Goal: Information Seeking & Learning: Learn about a topic

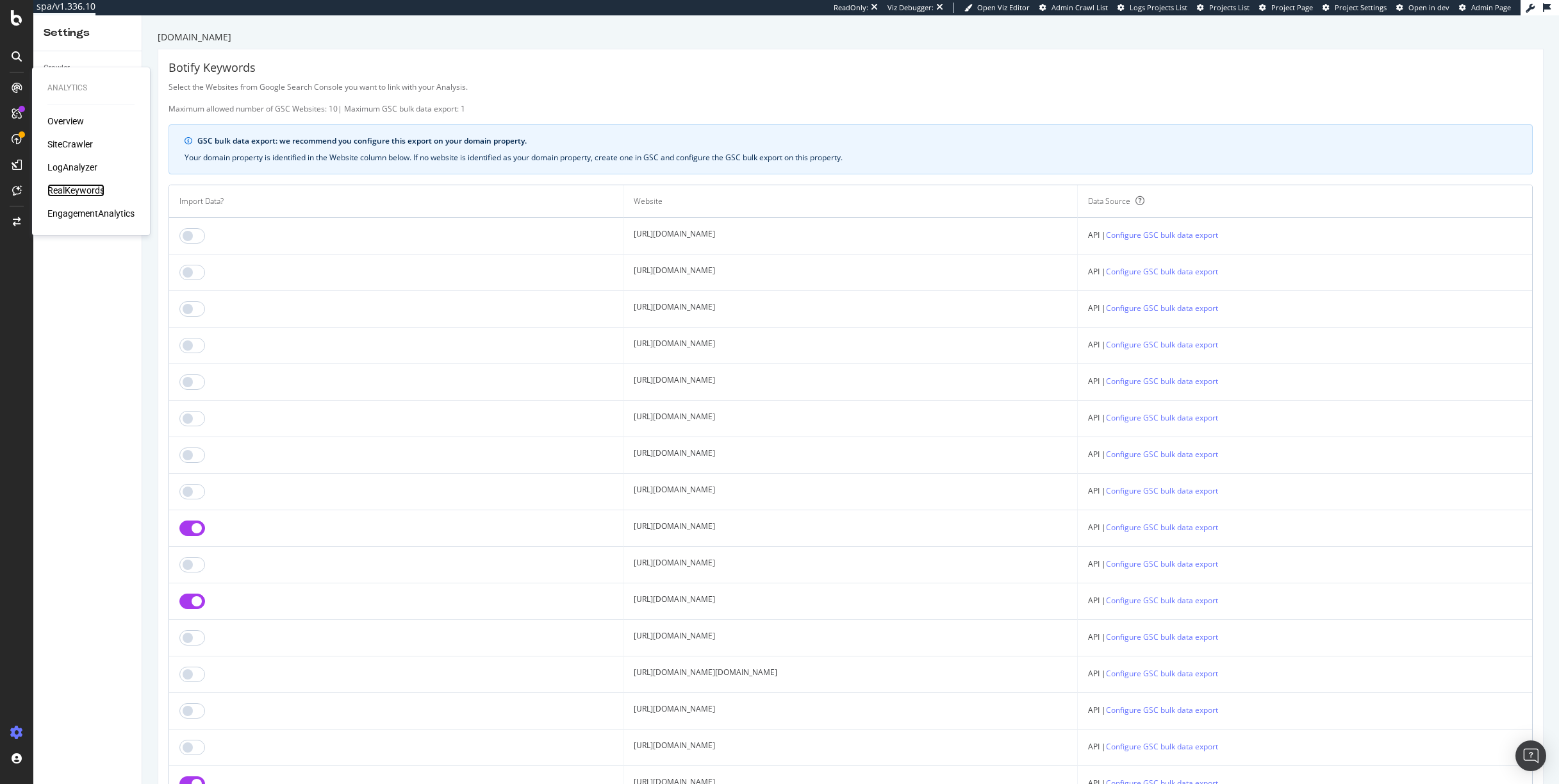
click at [70, 195] on div "RealKeywords" at bounding box center [76, 190] width 57 height 13
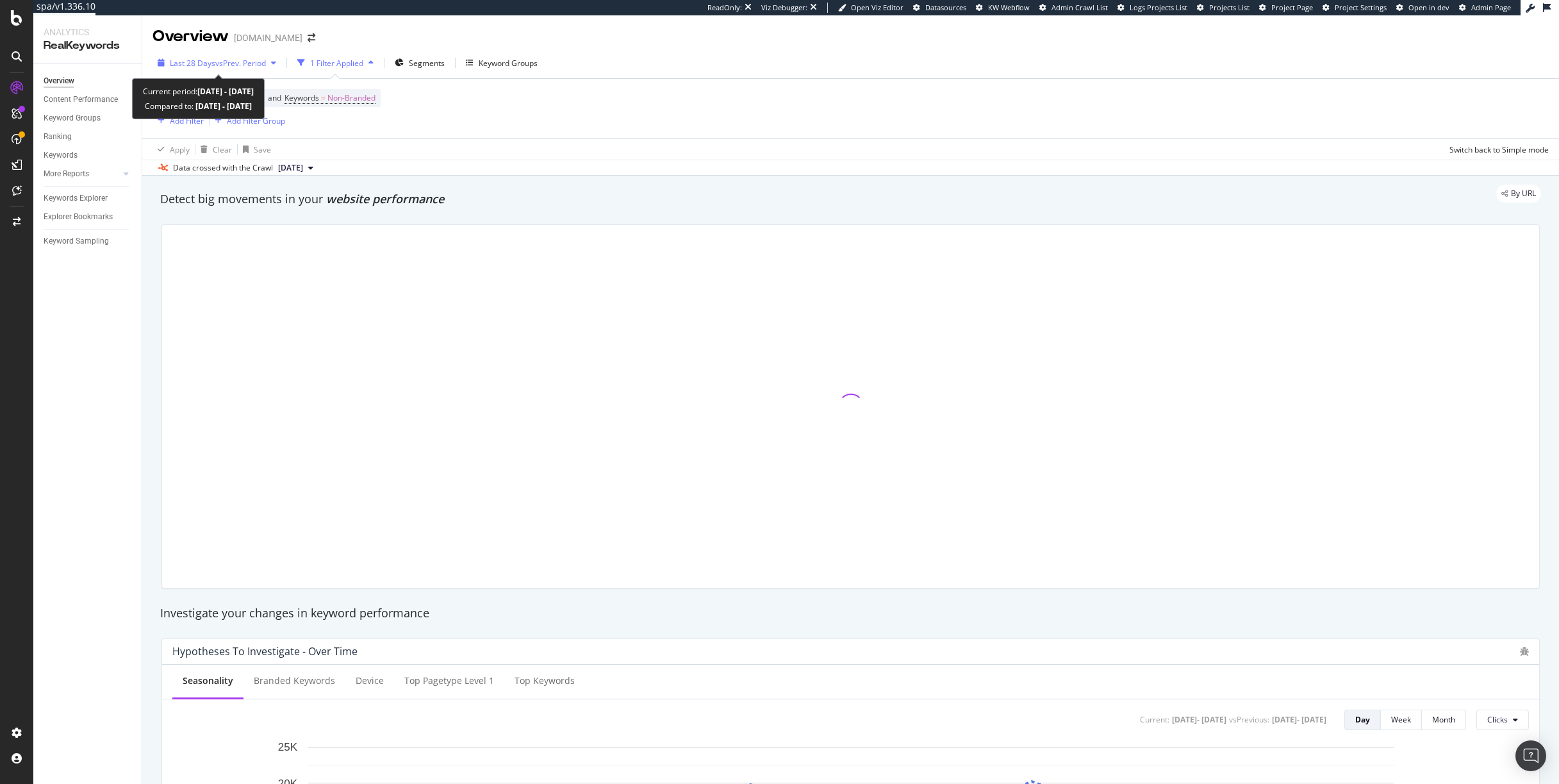
click at [240, 64] on span "vs Prev. Period" at bounding box center [241, 63] width 51 height 11
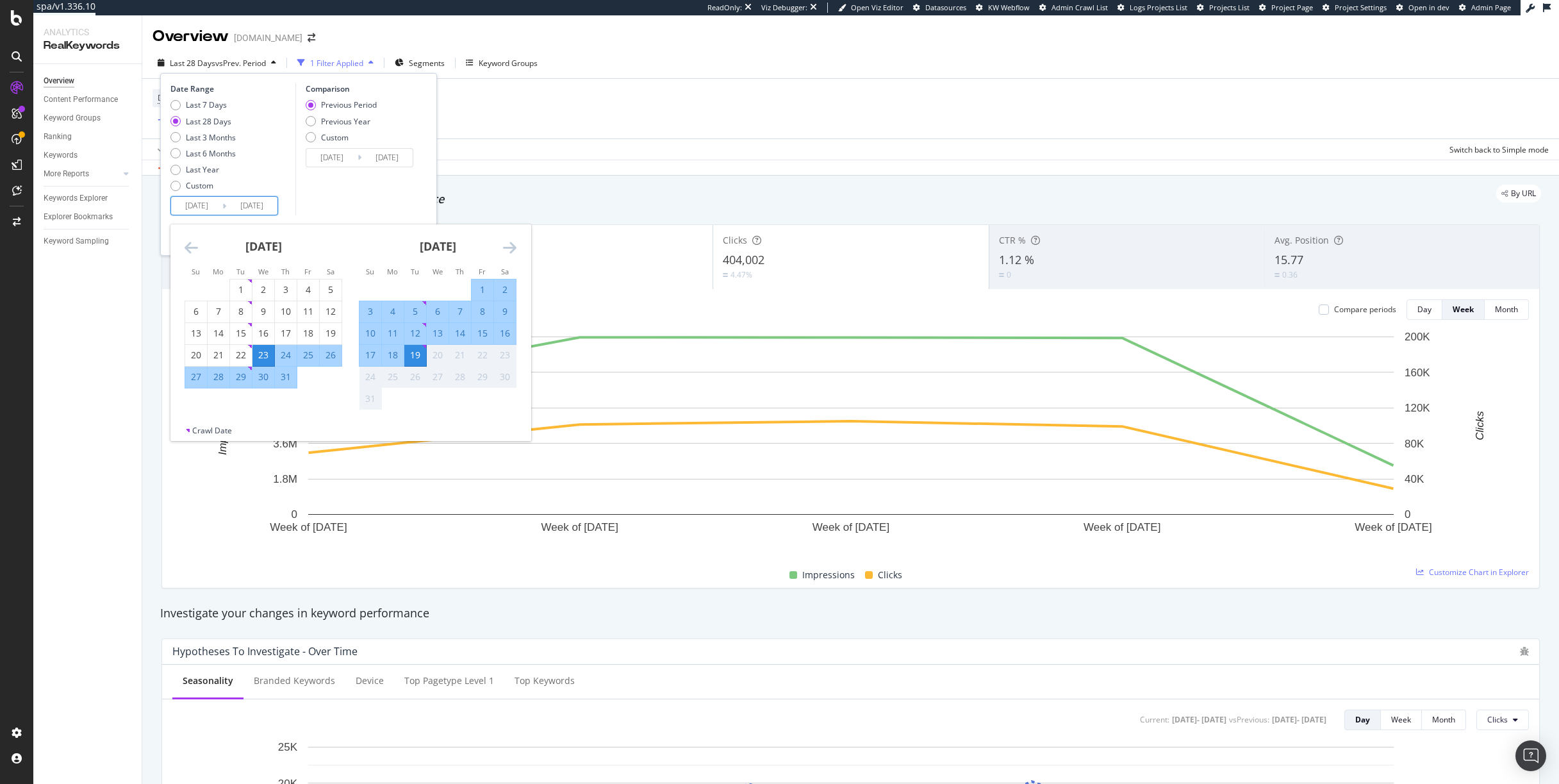
click at [195, 201] on input "[DATE]" at bounding box center [197, 206] width 51 height 18
click at [184, 240] on icon "Move backward to switch to the previous month." at bounding box center [191, 247] width 14 height 16
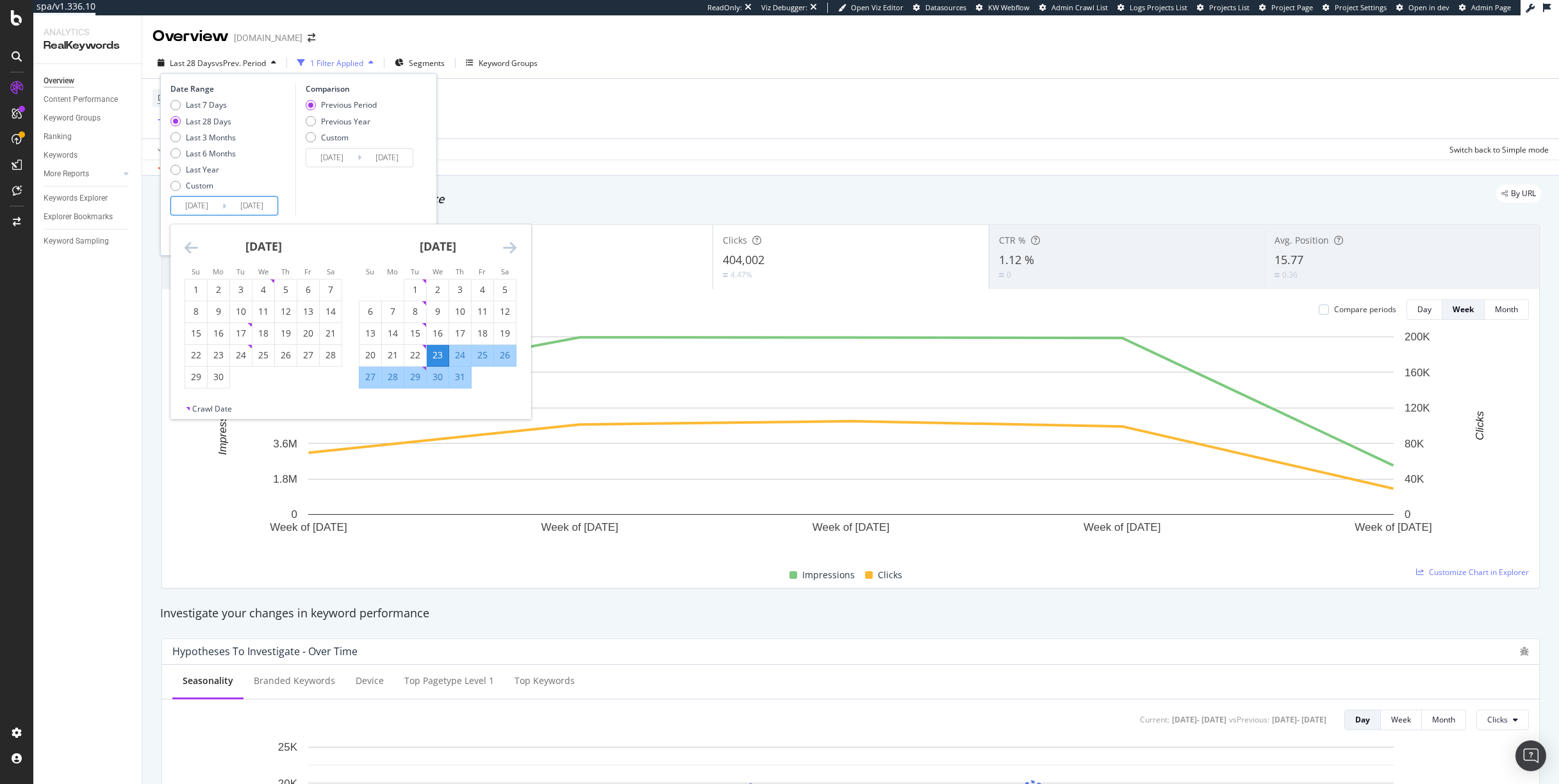
click at [184, 240] on icon "Move backward to switch to the previous month." at bounding box center [191, 247] width 14 height 16
click at [409, 309] on div "6" at bounding box center [415, 311] width 21 height 13
type input "[DATE]"
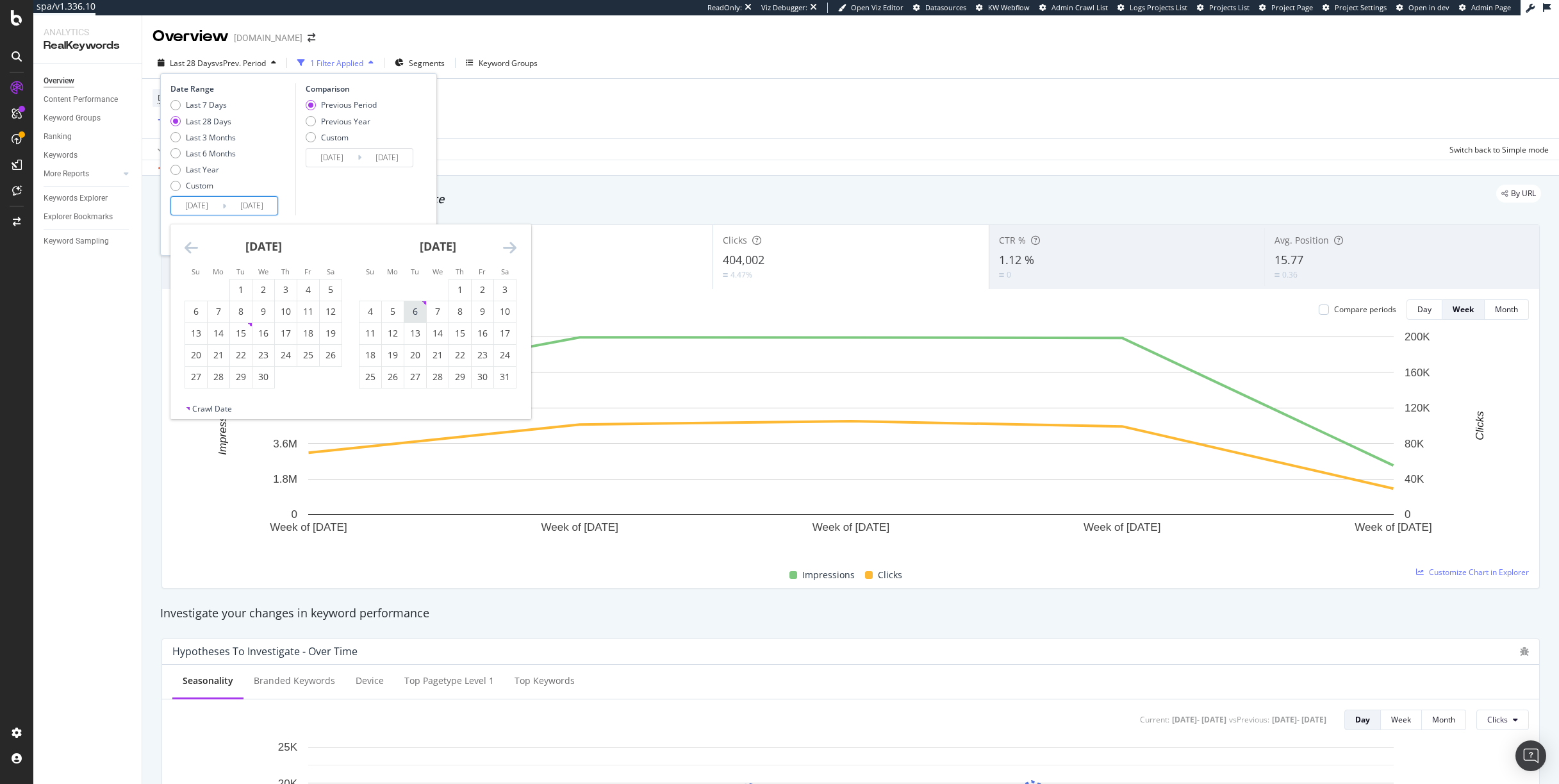
type input "[DATE]"
click at [509, 245] on icon "Move forward to switch to the next month." at bounding box center [510, 247] width 14 height 16
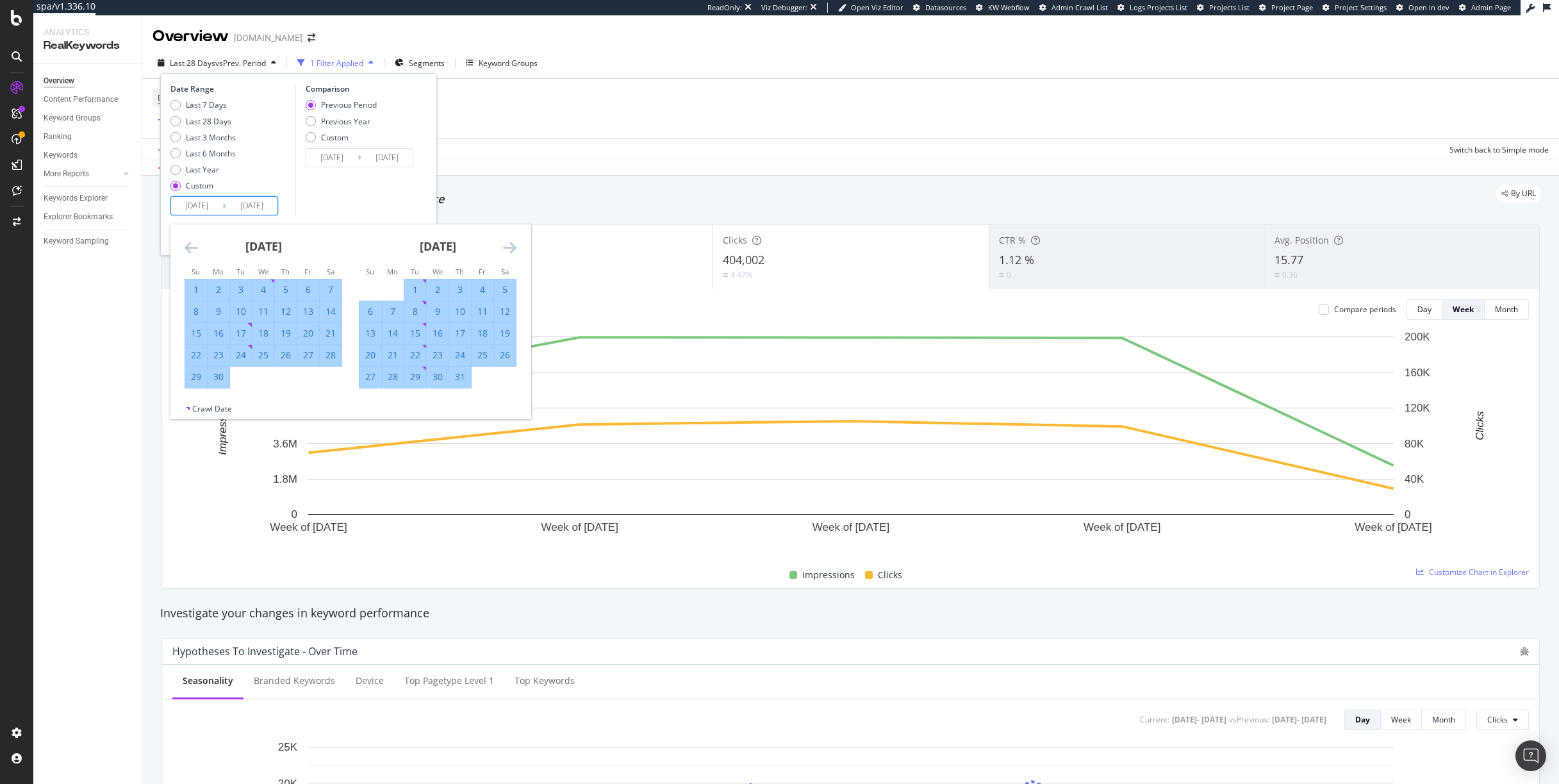
click at [509, 245] on icon "Move forward to switch to the next month." at bounding box center [510, 247] width 14 height 16
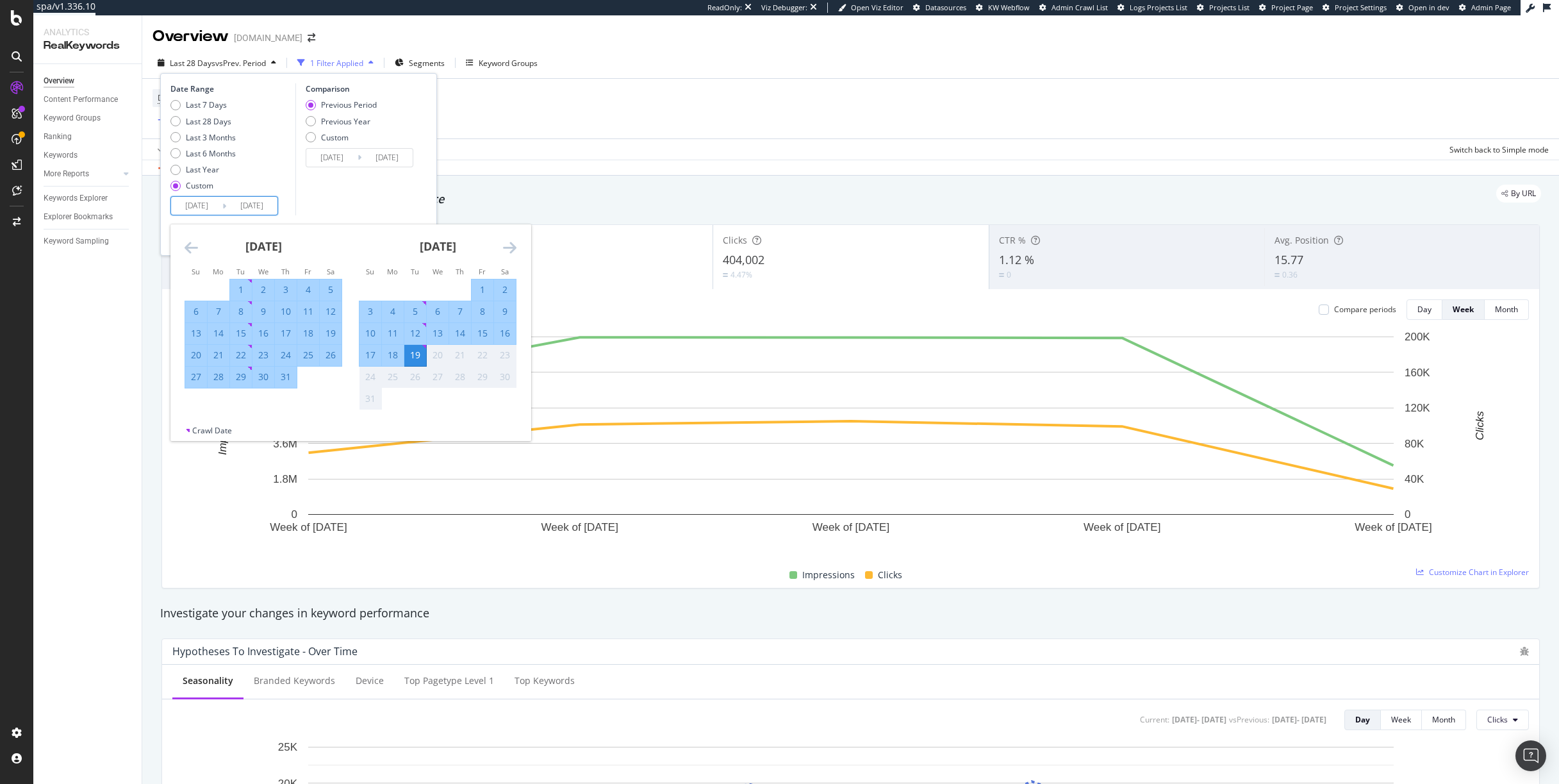
click at [509, 245] on icon "Move forward to switch to the next month." at bounding box center [510, 247] width 14 height 16
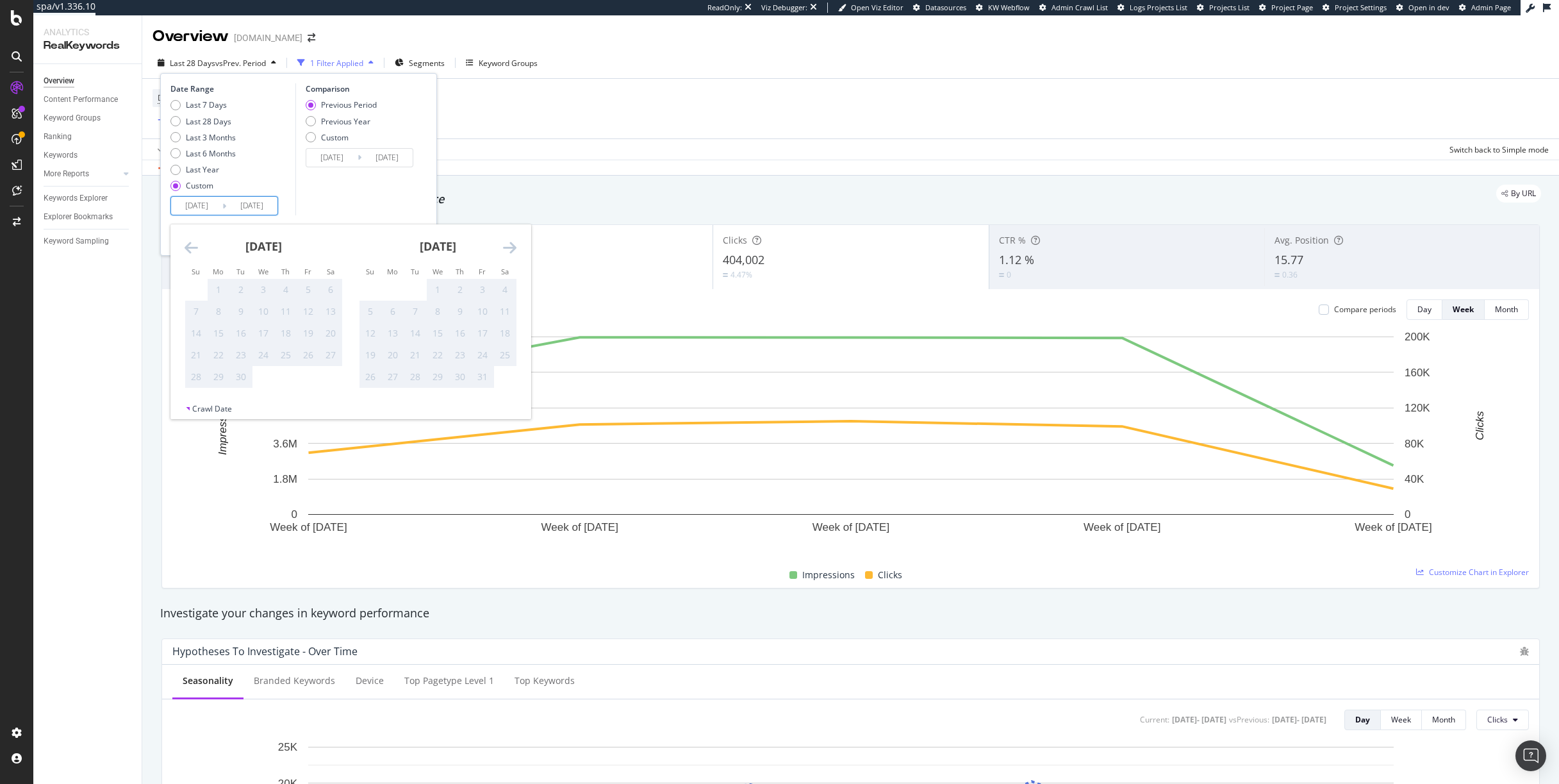
click at [360, 182] on div "Comparison Previous Period Previous Year Custom [DATE] Navigate forward to inte…" at bounding box center [356, 149] width 122 height 132
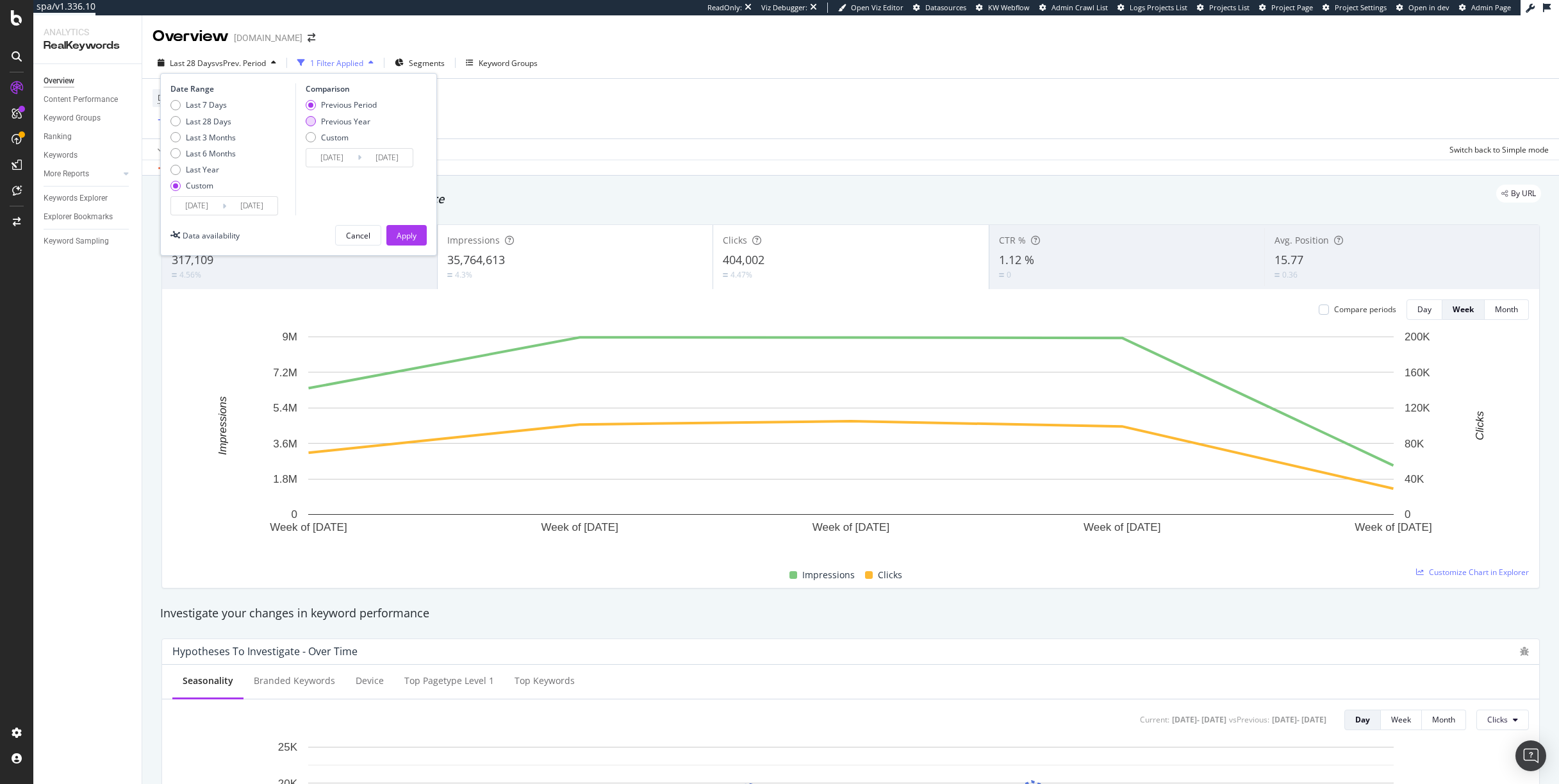
click at [340, 126] on div "Previous Year" at bounding box center [346, 121] width 49 height 11
type input "[DATE]"
click at [419, 234] on button "Apply" at bounding box center [406, 234] width 40 height 20
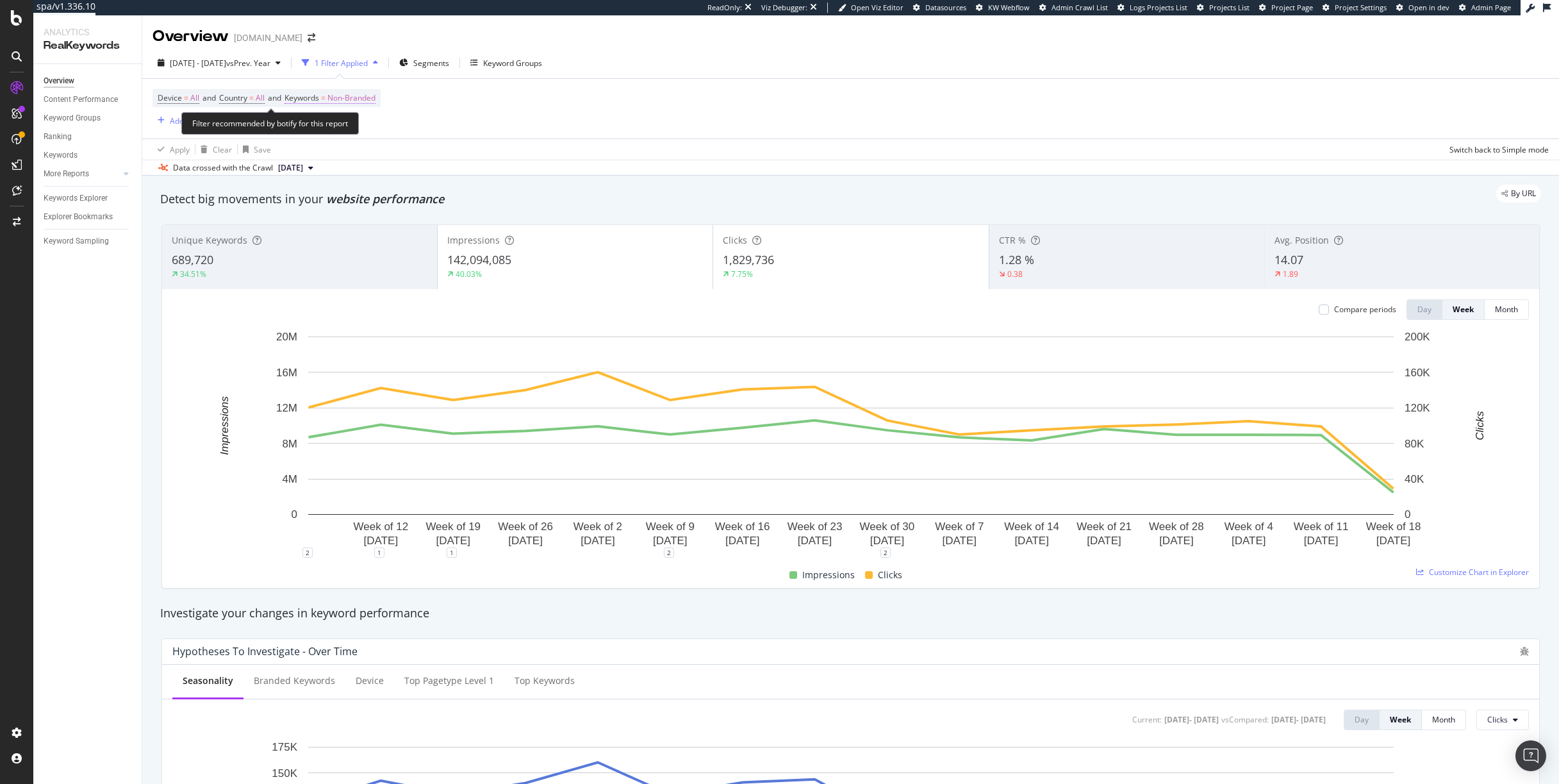
click at [350, 106] on span "Non-Branded" at bounding box center [352, 98] width 48 height 18
click at [354, 126] on span "Non-Branded" at bounding box center [330, 128] width 53 height 11
click at [327, 223] on span "All" at bounding box center [379, 228] width 131 height 12
click at [442, 154] on div "Apply" at bounding box center [434, 155] width 20 height 11
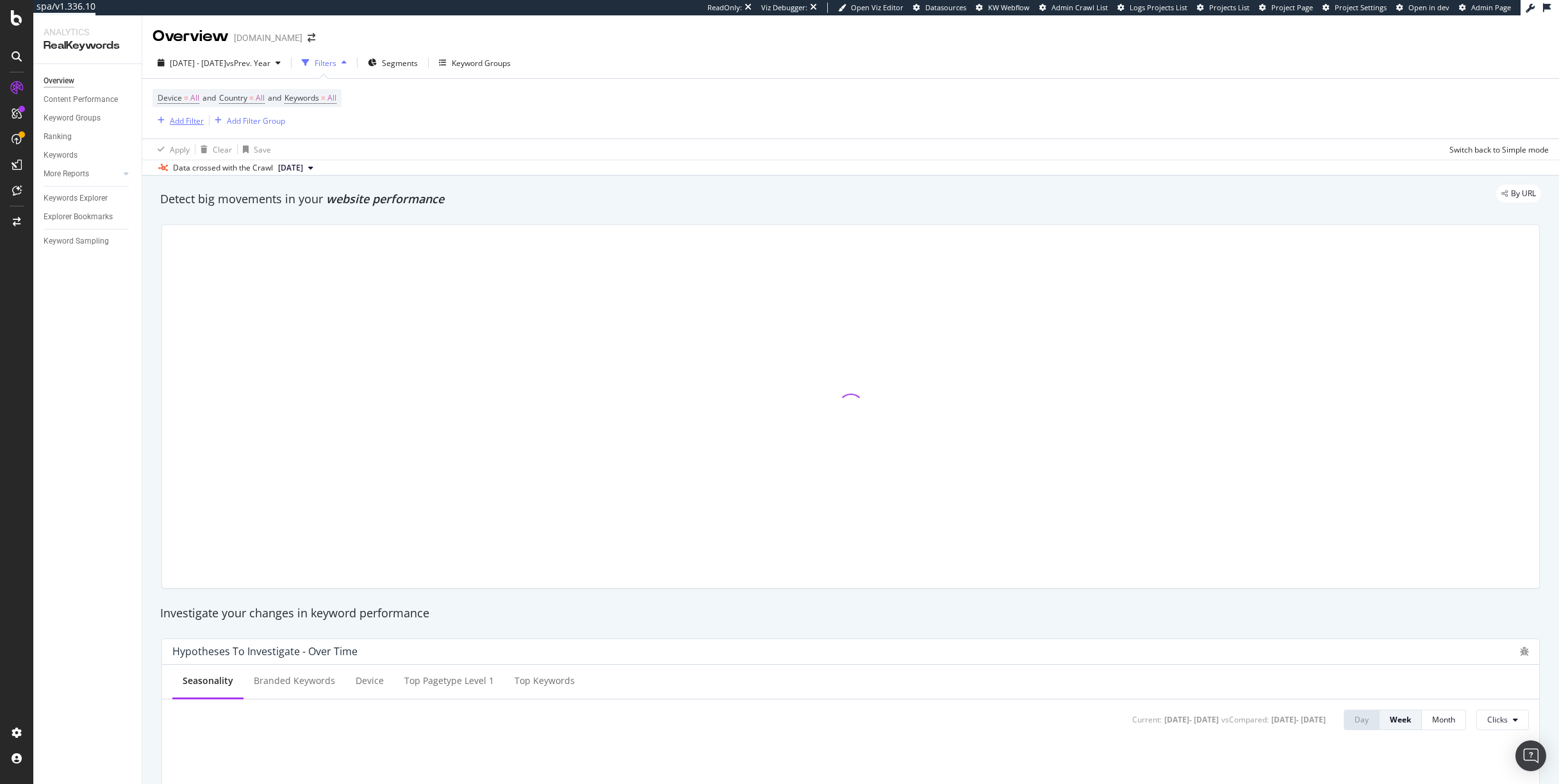
click at [182, 118] on div "Add Filter" at bounding box center [187, 120] width 34 height 11
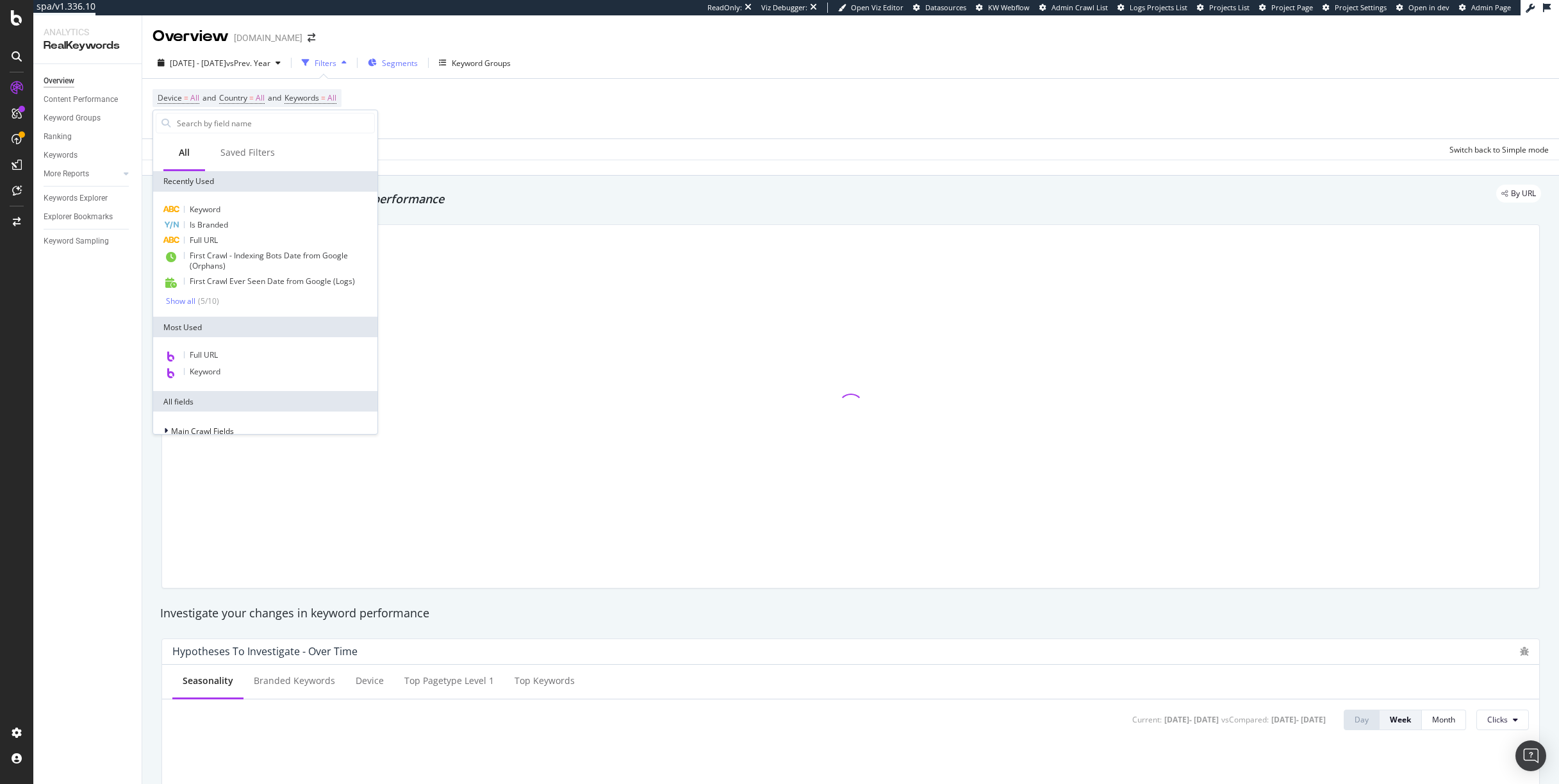
click at [418, 64] on span "Segments" at bounding box center [400, 63] width 36 height 11
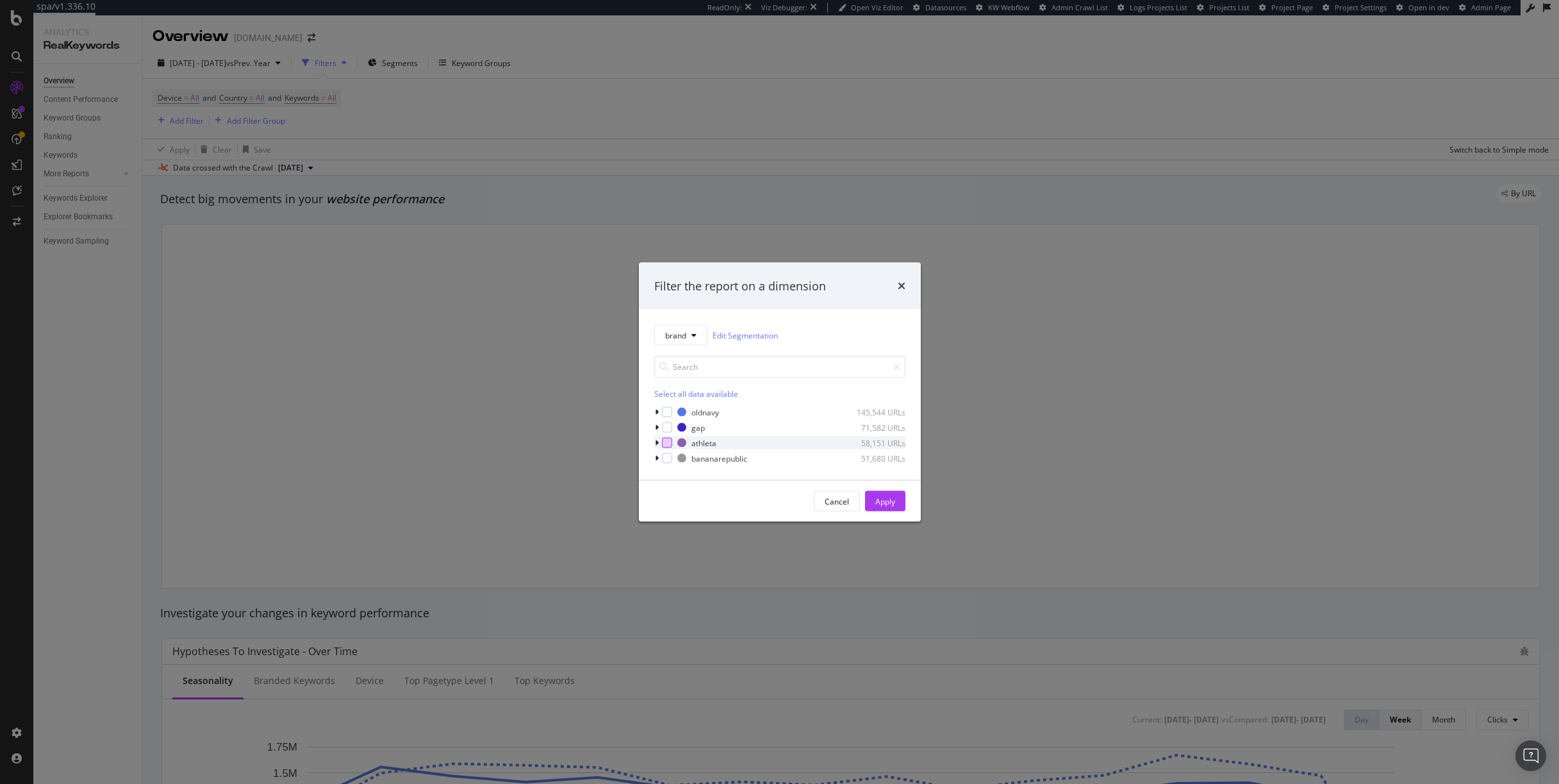
click at [670, 438] on div "modal" at bounding box center [667, 443] width 10 height 10
click at [882, 498] on div "Apply" at bounding box center [885, 501] width 20 height 11
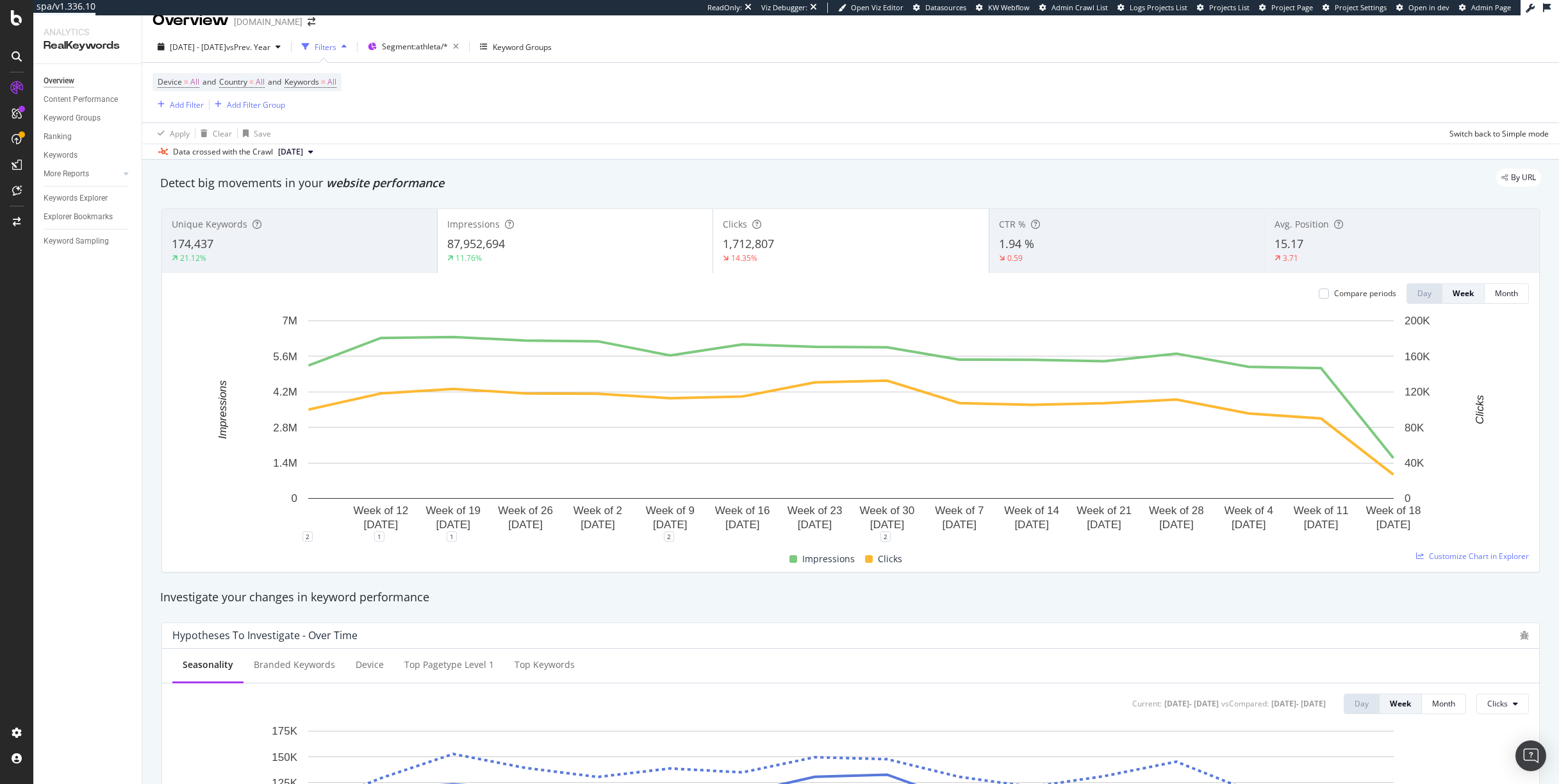
scroll to position [14, 0]
click at [180, 107] on div "Add Filter" at bounding box center [187, 106] width 34 height 11
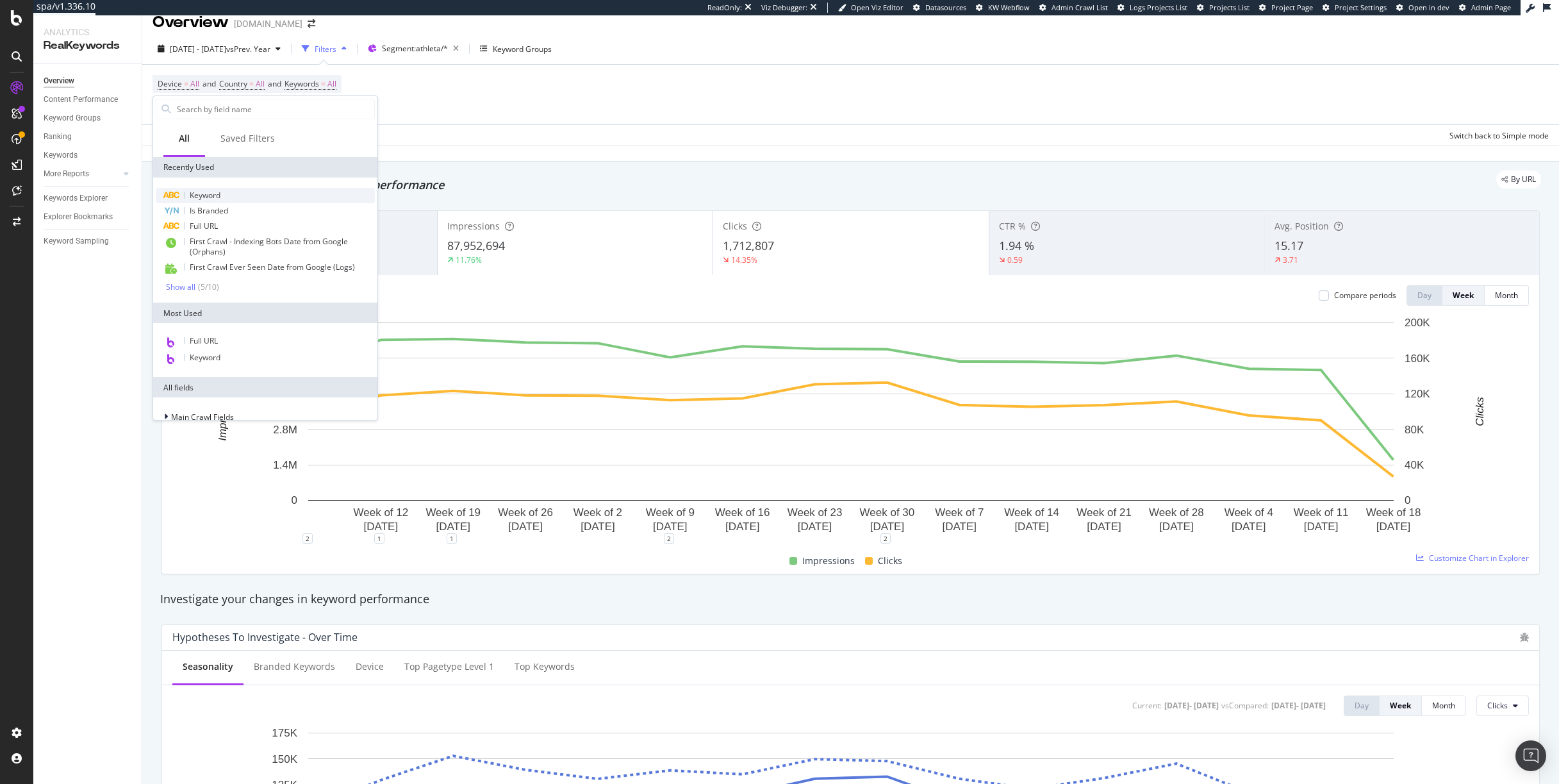
click at [210, 191] on span "Keyword" at bounding box center [204, 195] width 31 height 11
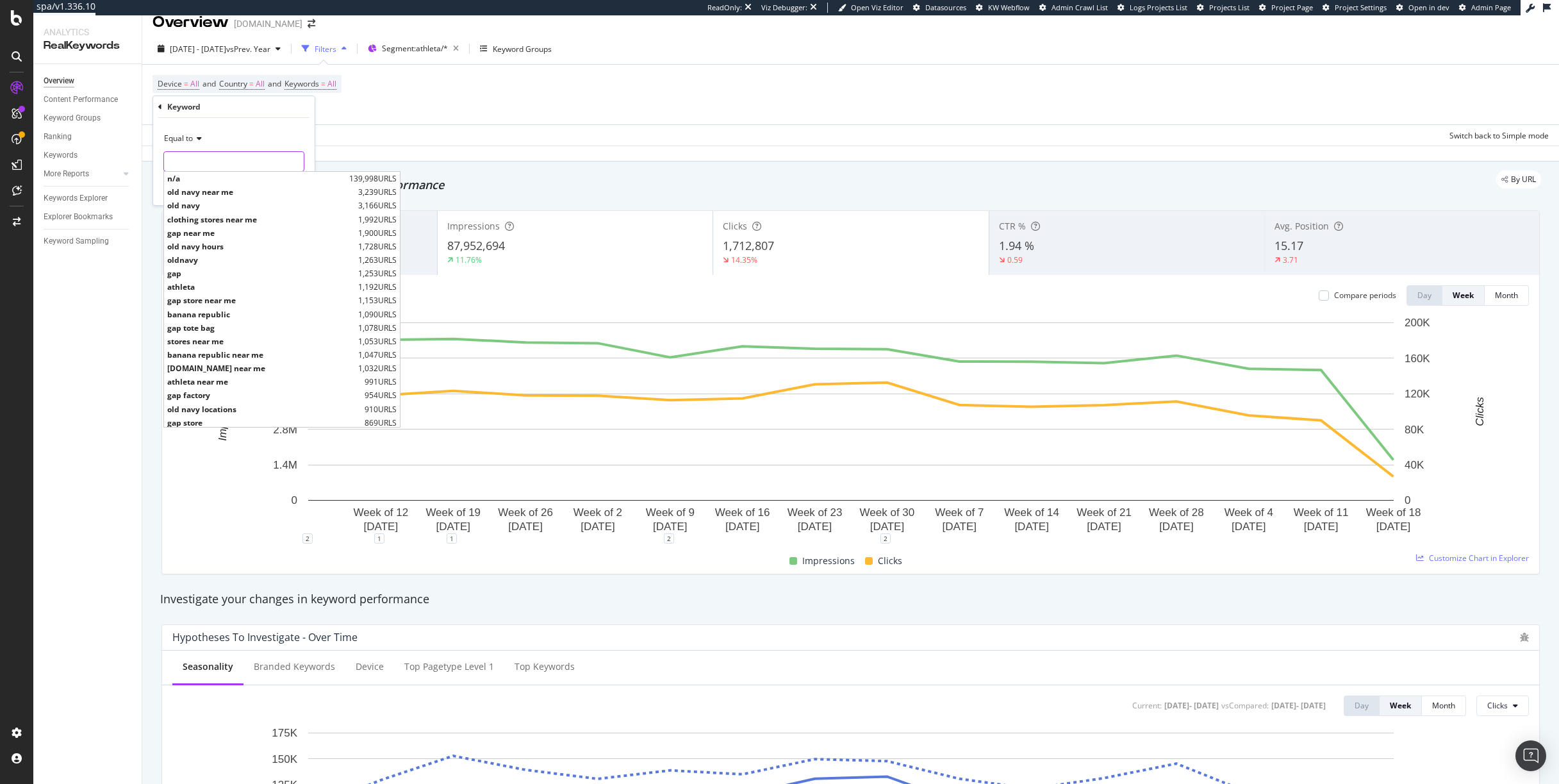
click at [230, 160] on input "text" at bounding box center [234, 161] width 140 height 20
click at [193, 144] on div "Equal to" at bounding box center [234, 138] width 141 height 20
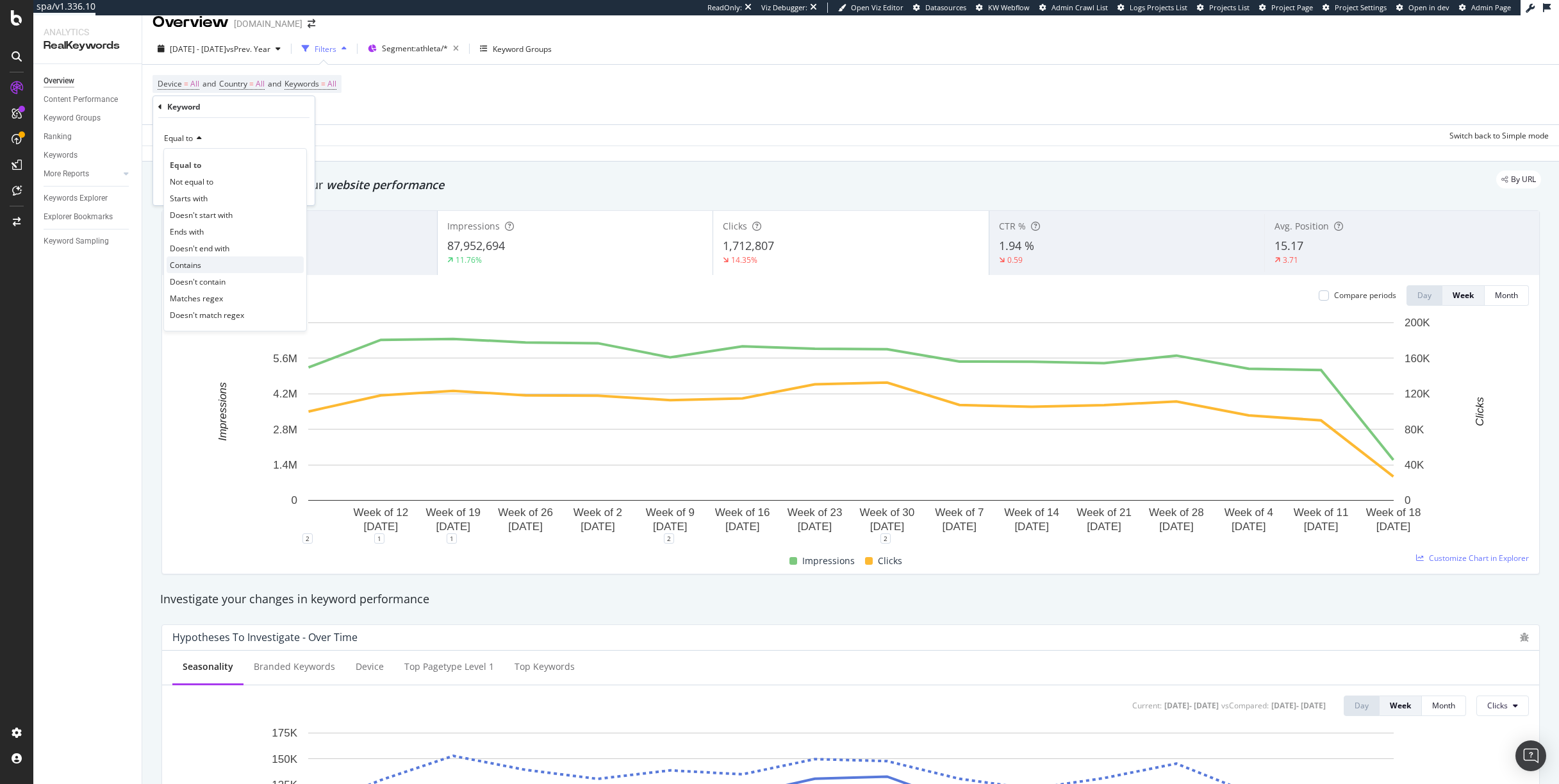
click at [193, 261] on span "Contains" at bounding box center [186, 265] width 31 height 11
click at [209, 166] on input "text" at bounding box center [234, 161] width 140 height 20
type input "athletic"
click at [294, 189] on div "Apply" at bounding box center [294, 188] width 20 height 11
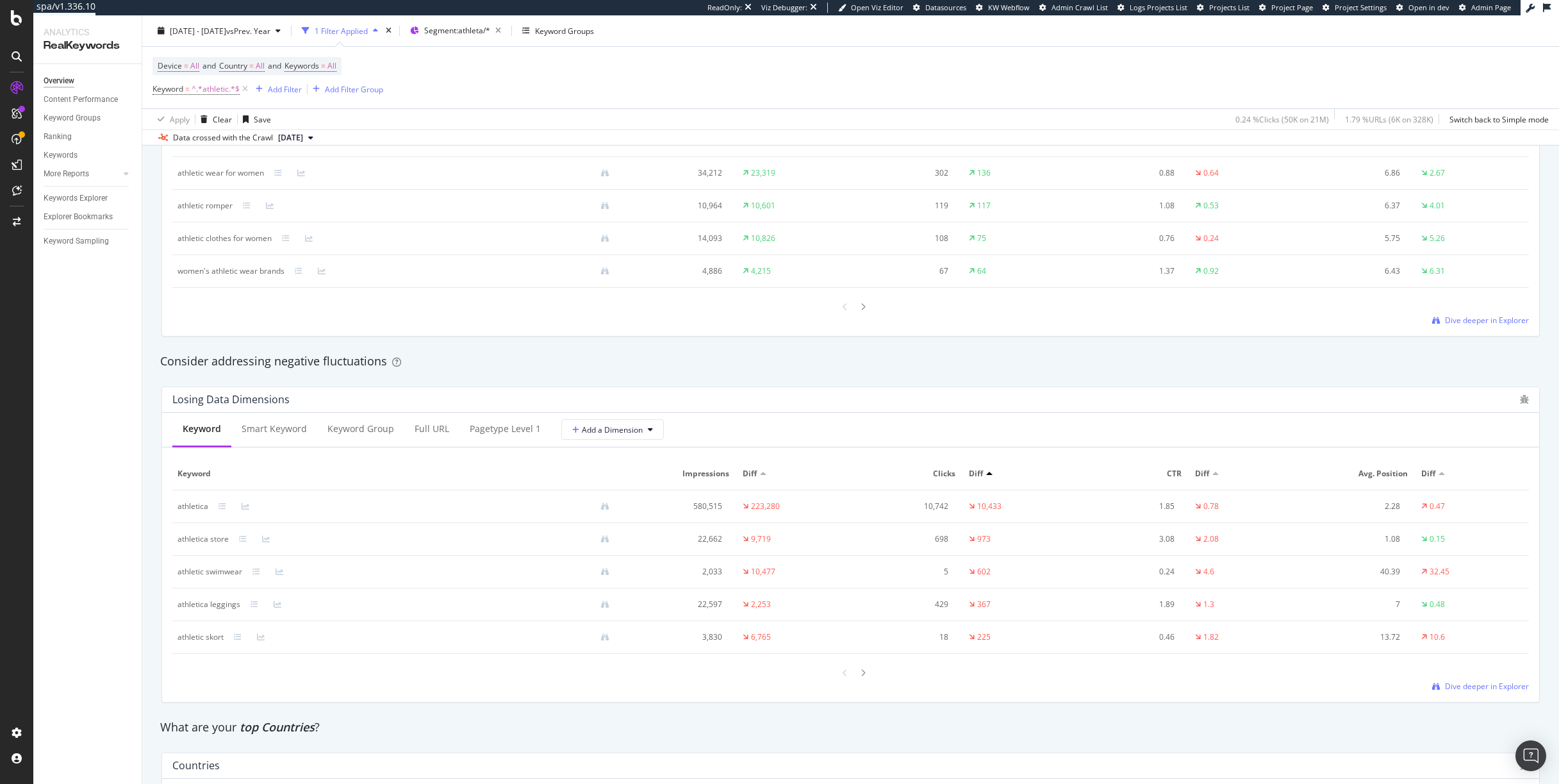
scroll to position [1289, 0]
click at [939, 468] on span "Clicks" at bounding box center [905, 469] width 100 height 12
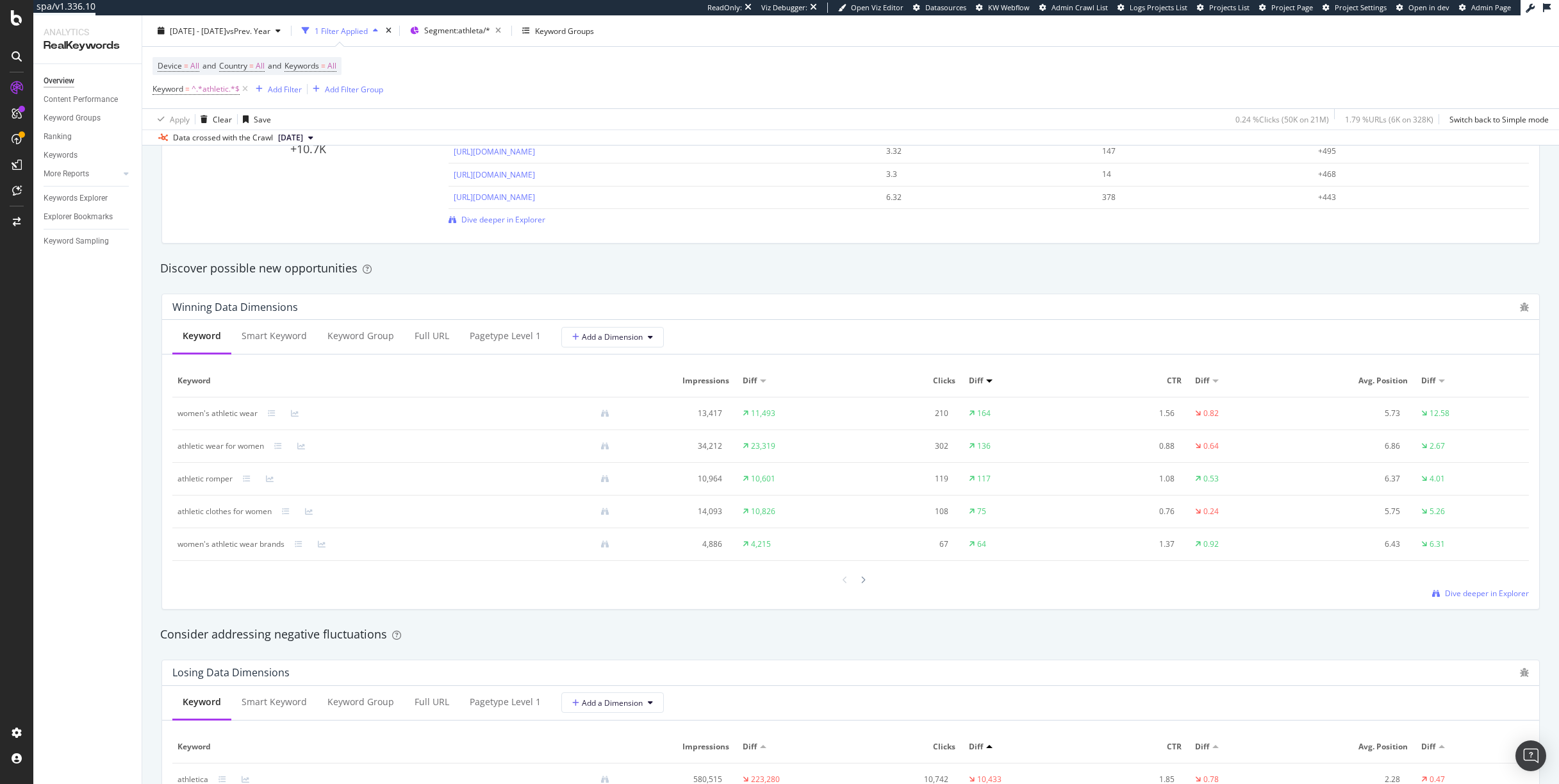
scroll to position [1259, 0]
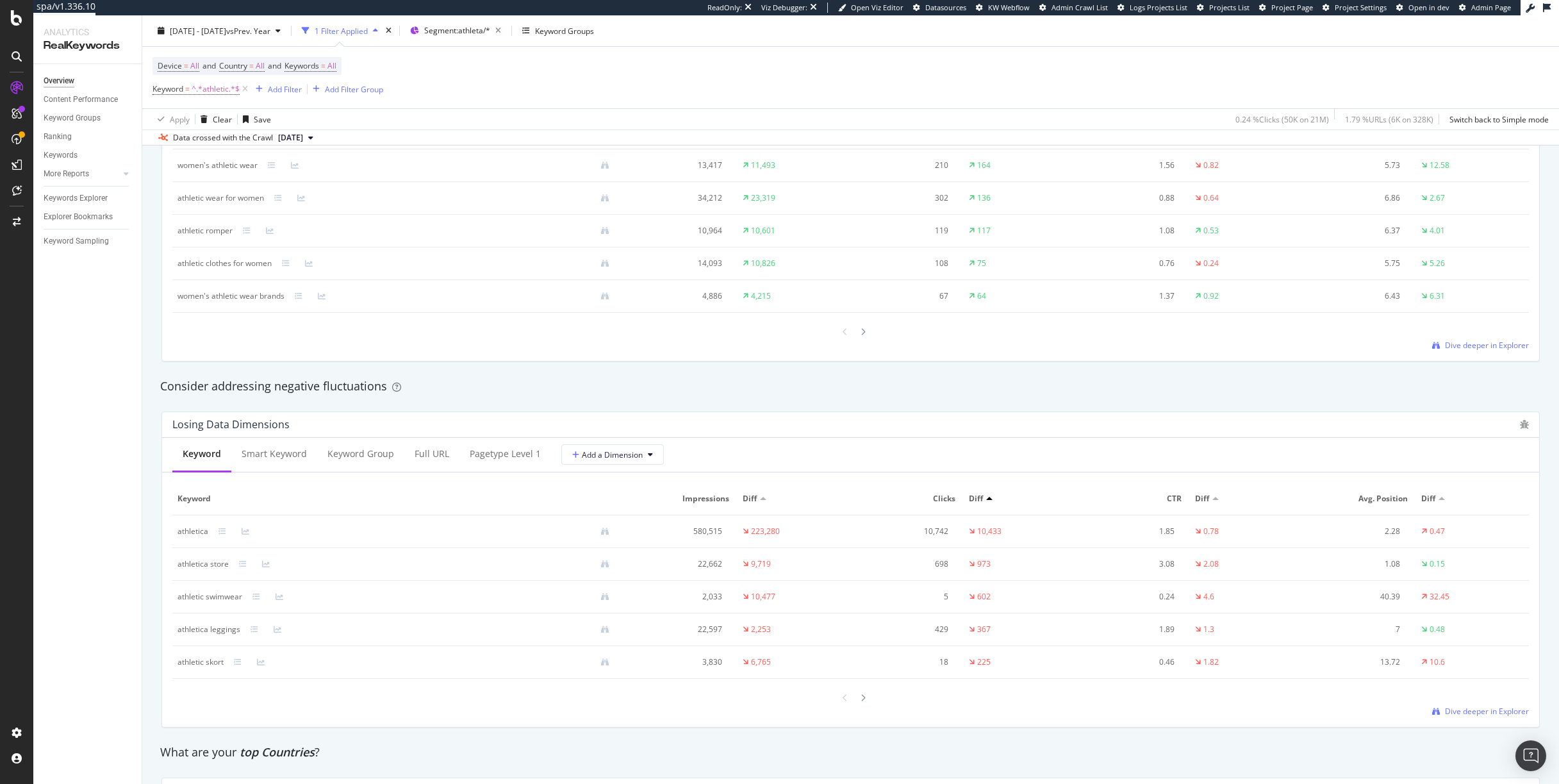
click at [972, 502] on span "Diff" at bounding box center [976, 499] width 14 height 12
click at [990, 499] on div at bounding box center [990, 498] width 7 height 3
click at [983, 497] on div "Diff" at bounding box center [977, 499] width 18 height 12
click at [988, 499] on div at bounding box center [990, 498] width 7 height 3
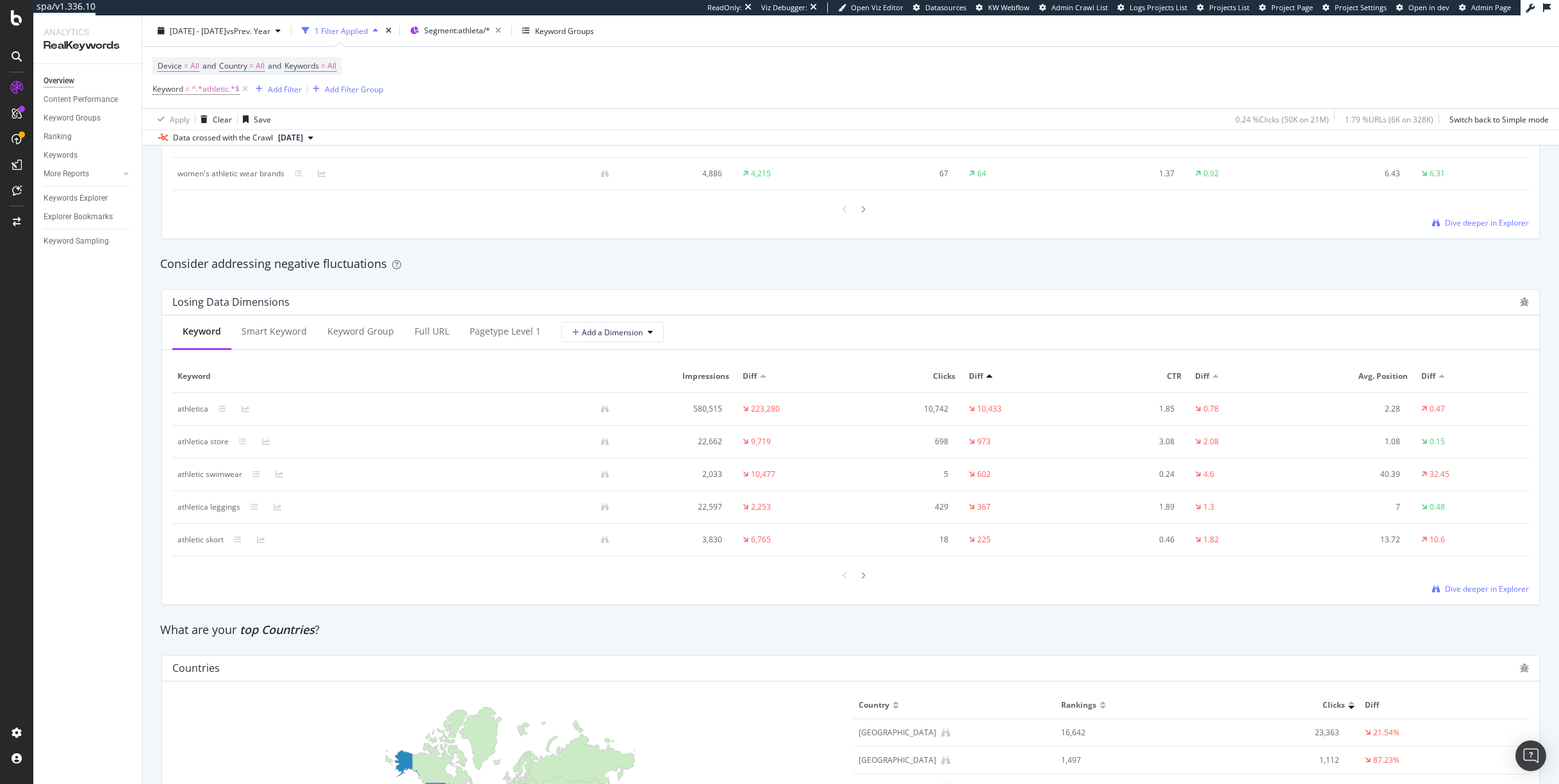
scroll to position [1555, 0]
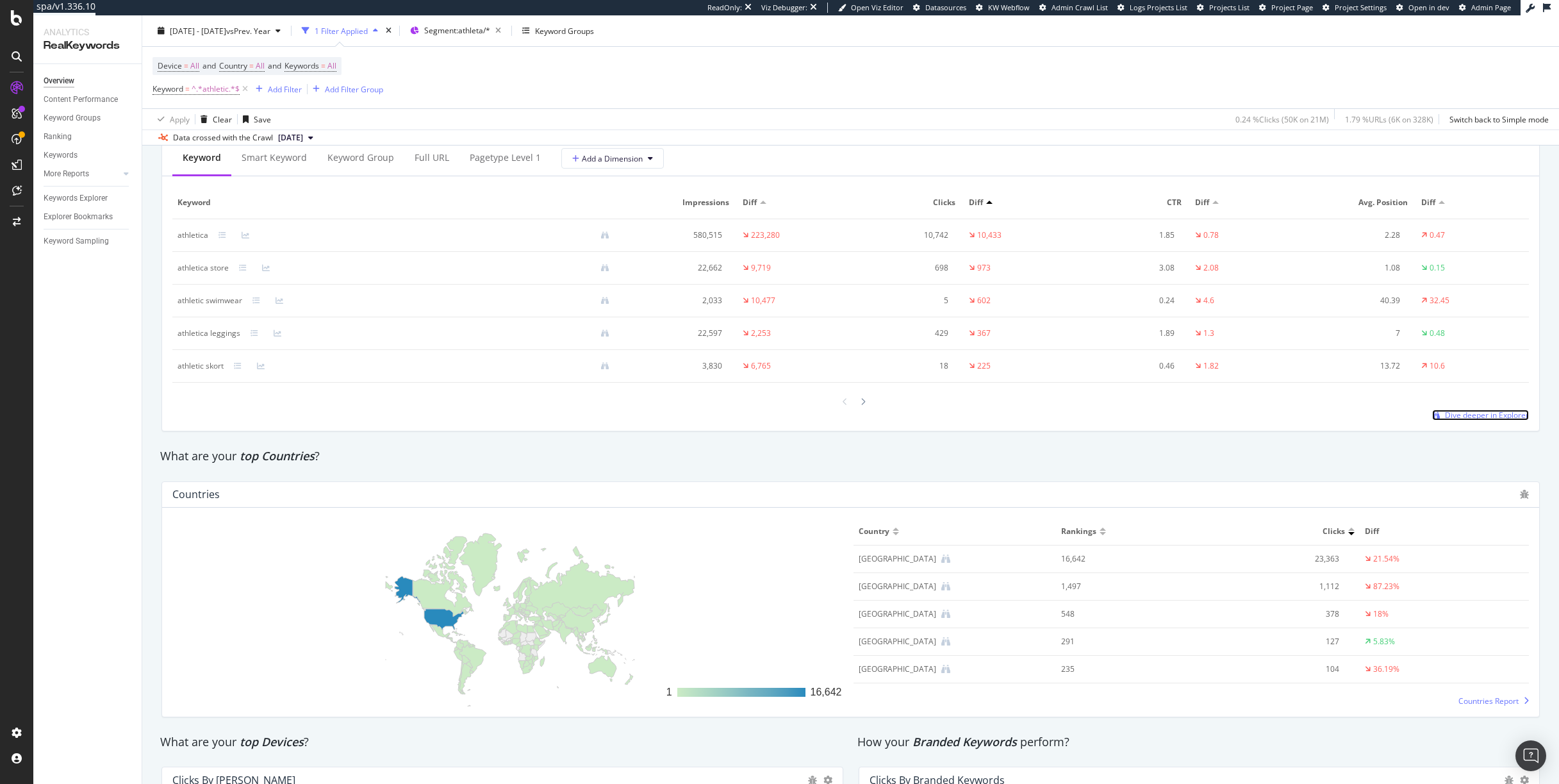
click at [1450, 412] on span "Dive deeper in Explorer" at bounding box center [1487, 415] width 84 height 11
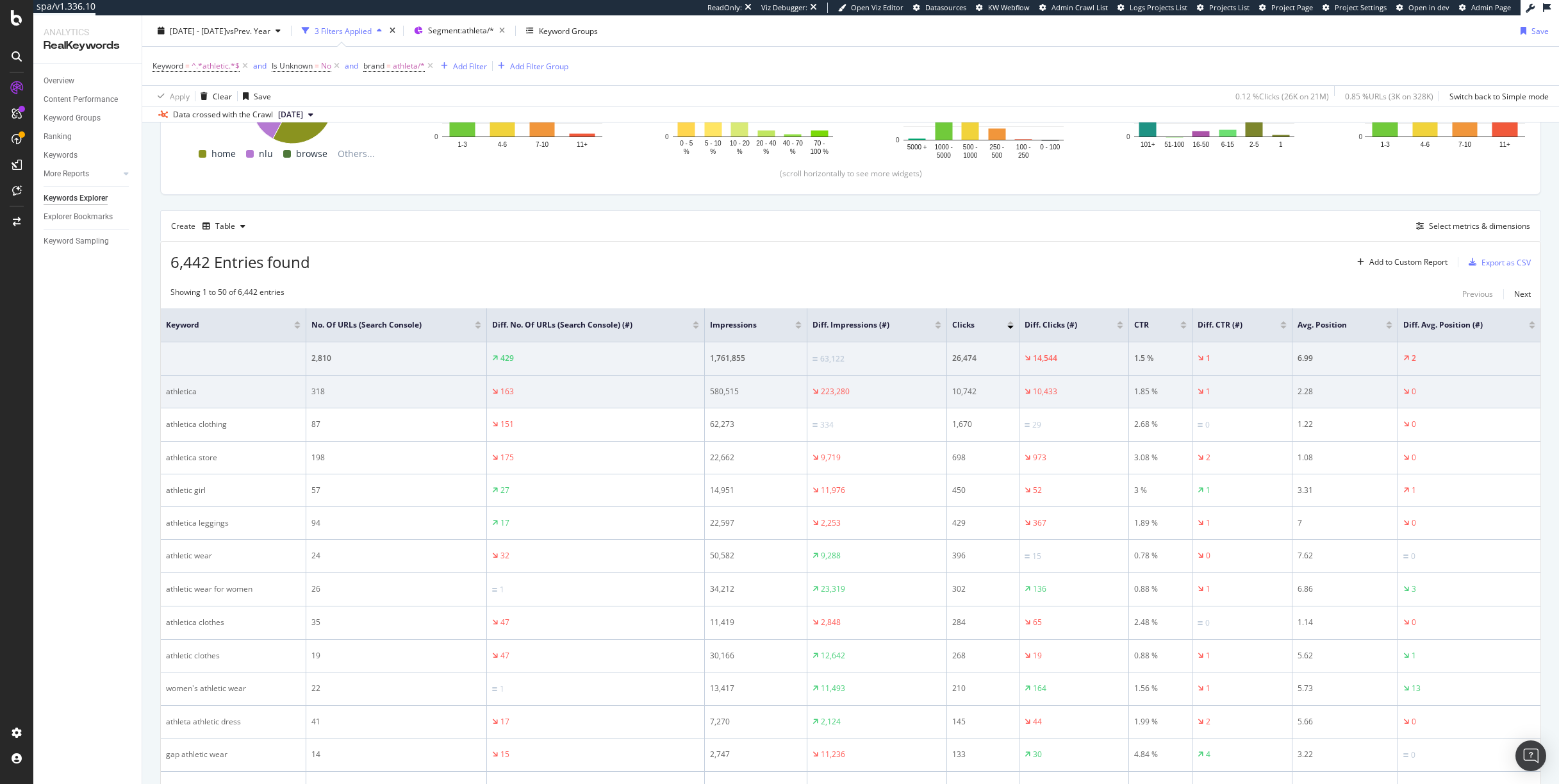
scroll to position [262, 0]
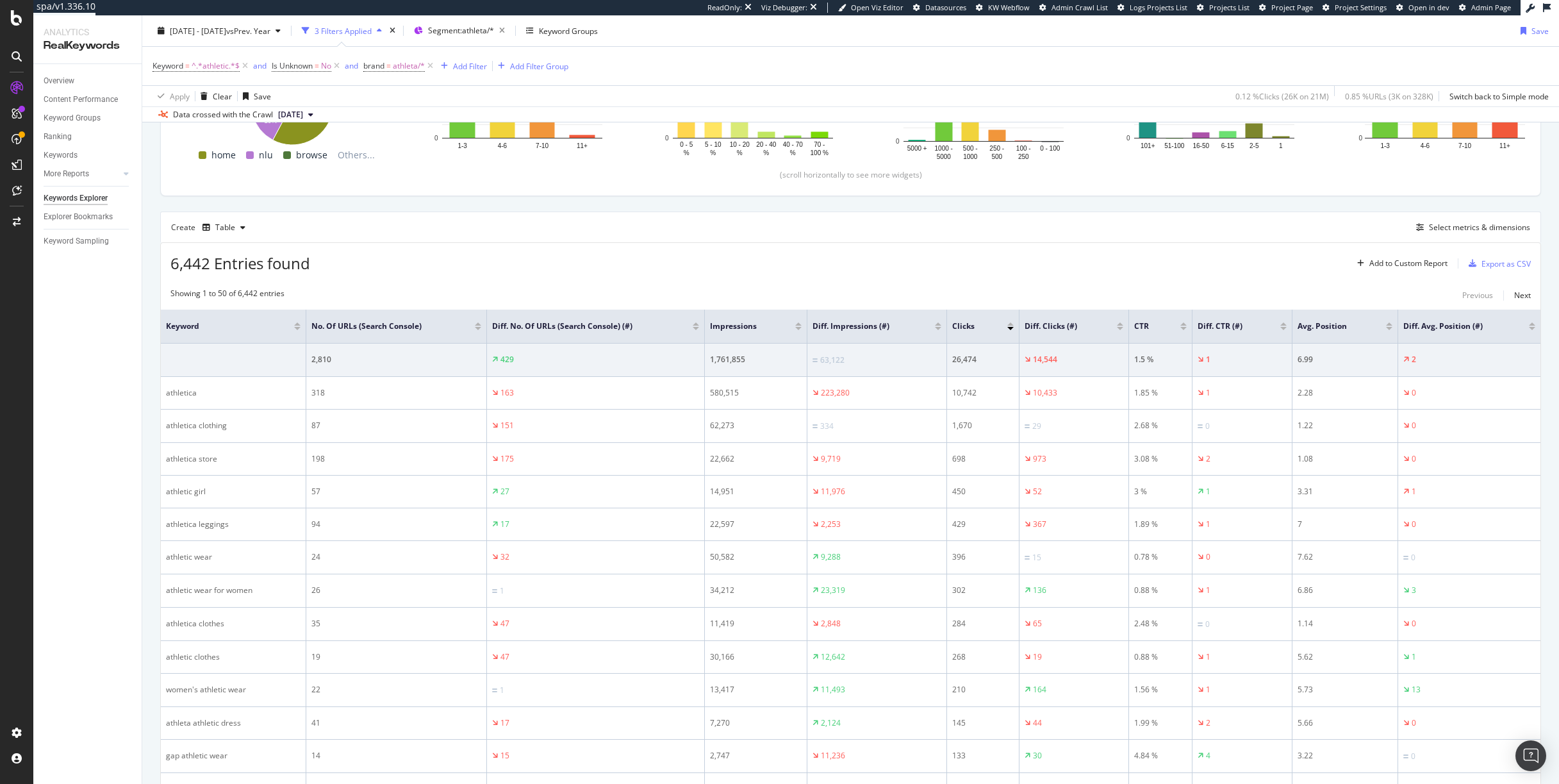
click at [1123, 326] on div at bounding box center [1120, 326] width 7 height 8
click at [1123, 326] on div at bounding box center [1120, 326] width 7 height 8
click at [1117, 329] on div at bounding box center [1120, 328] width 7 height 3
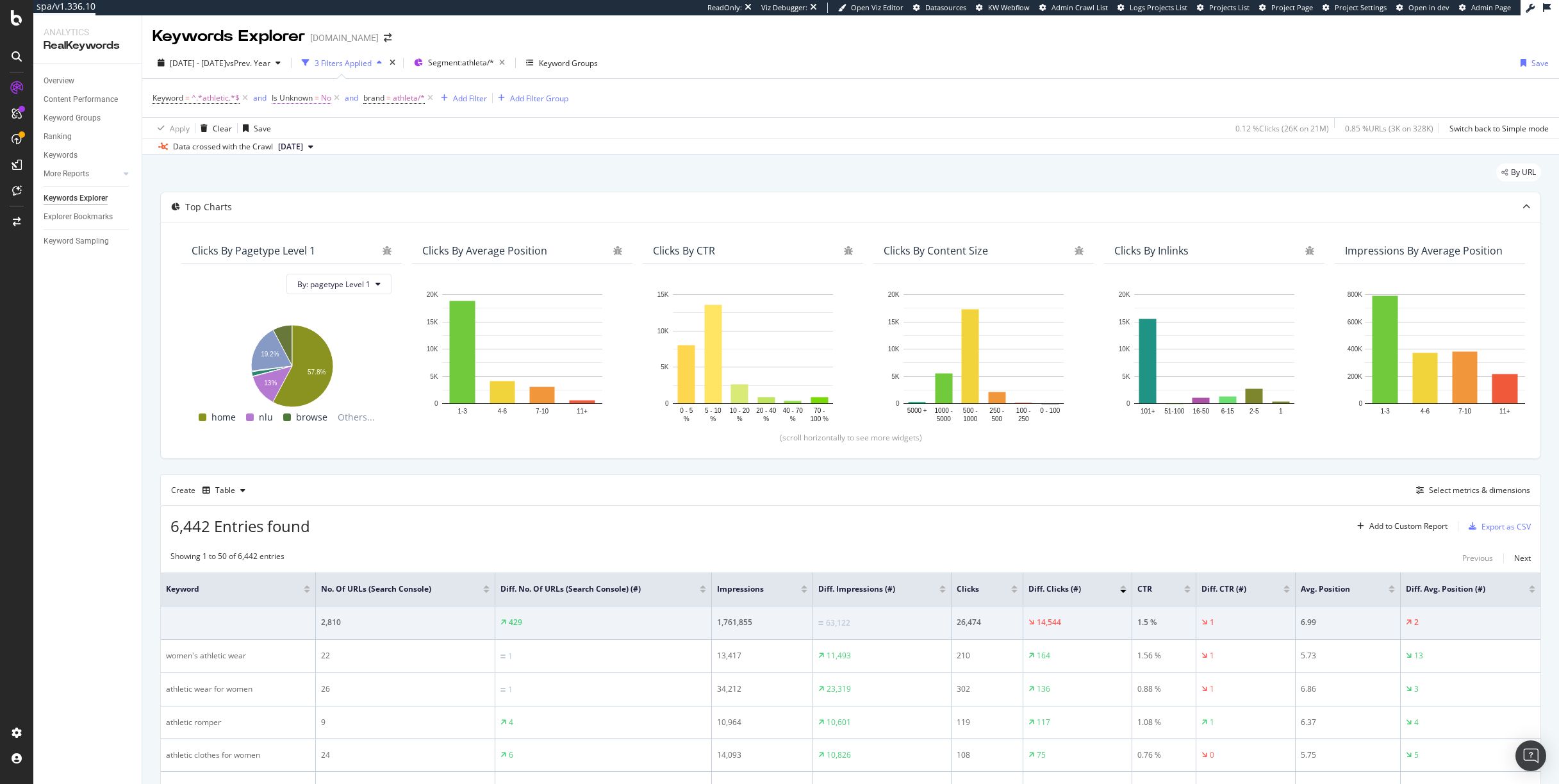
click at [319, 98] on span "=" at bounding box center [316, 98] width 5 height 11
click at [289, 133] on div "No" at bounding box center [354, 128] width 141 height 20
click at [337, 122] on div "No" at bounding box center [354, 128] width 141 height 20
click at [288, 151] on icon "button" at bounding box center [286, 155] width 6 height 8
click at [334, 99] on icon at bounding box center [337, 98] width 11 height 13
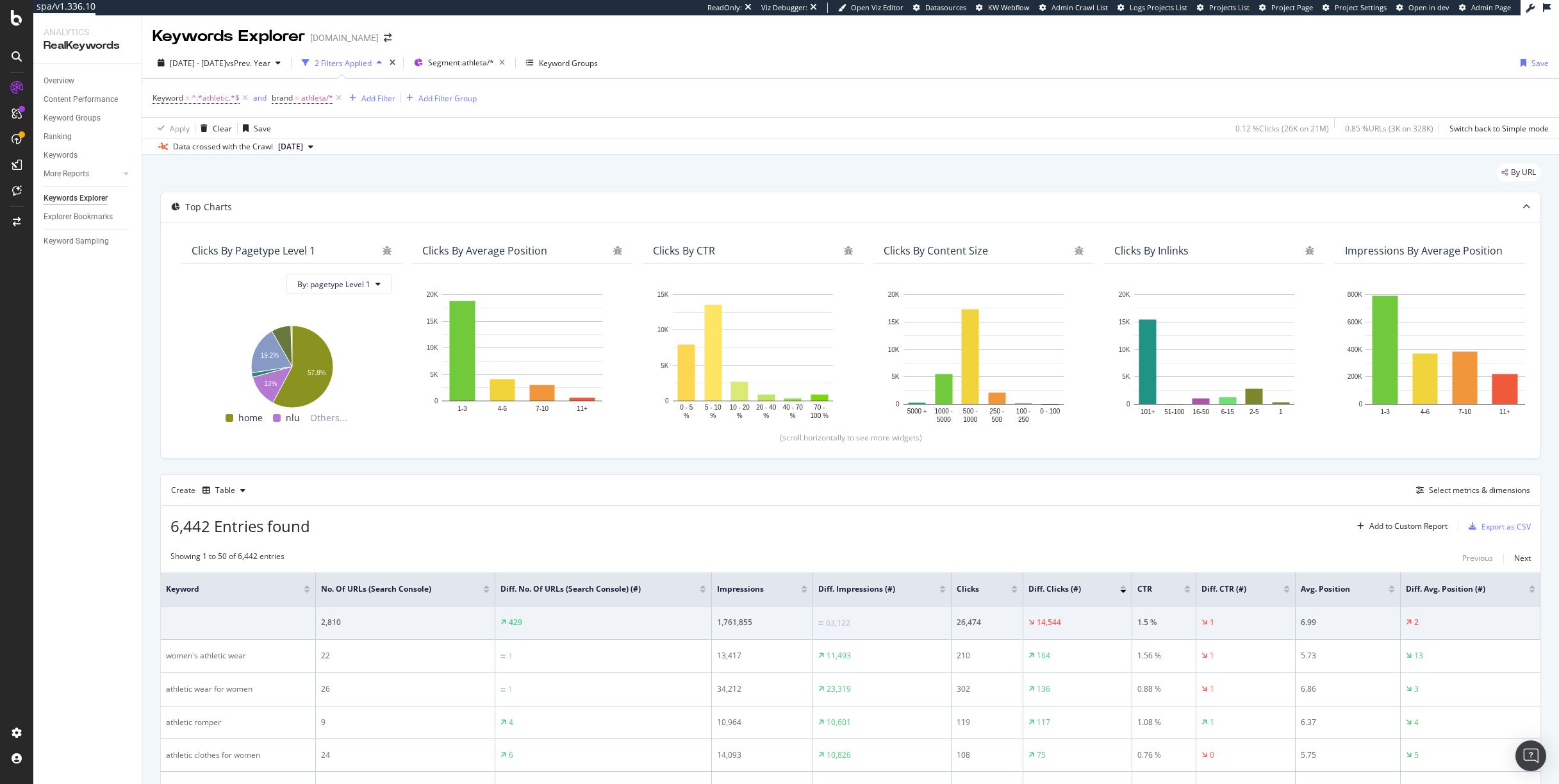
click at [1124, 587] on div at bounding box center [1123, 586] width 7 height 3
click at [310, 91] on span "athleta/*" at bounding box center [317, 98] width 32 height 18
click at [313, 152] on div at bounding box center [354, 151] width 140 height 20
click at [283, 96] on div "brand" at bounding box center [354, 96] width 151 height 21
click at [278, 96] on icon at bounding box center [280, 97] width 4 height 8
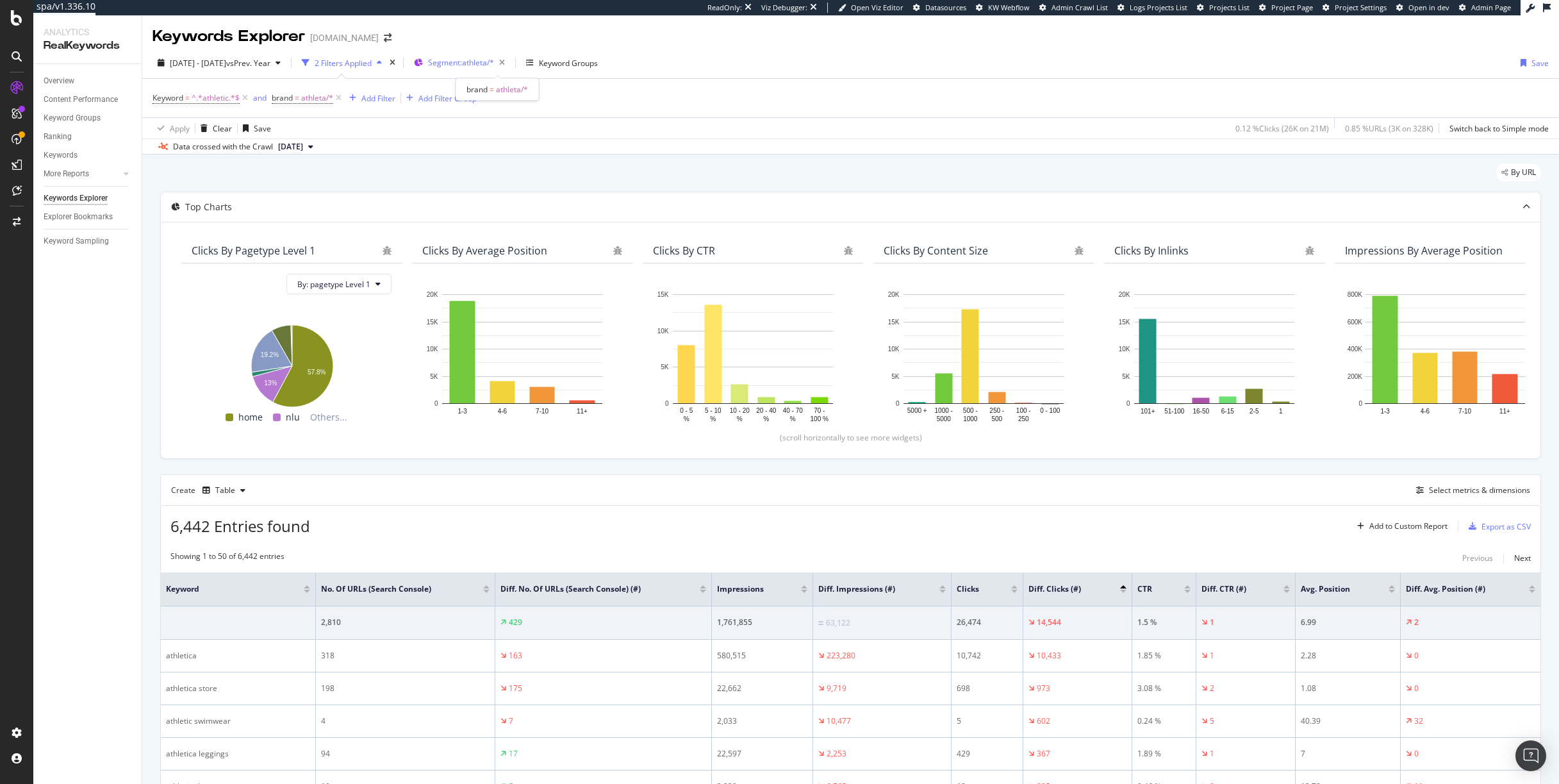
click at [493, 67] on span "Segment: athleta/*" at bounding box center [460, 63] width 66 height 11
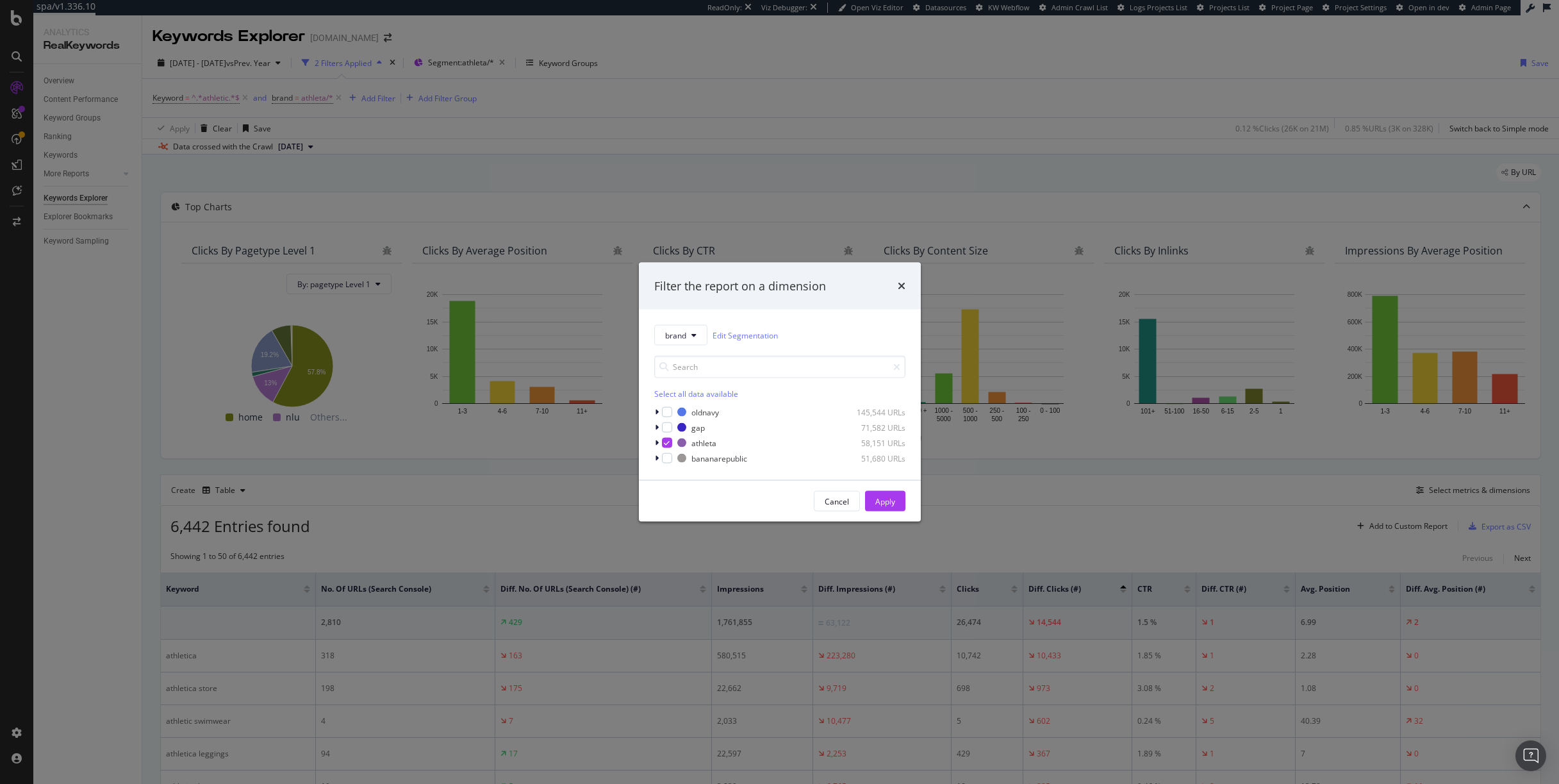
click at [348, 107] on div "Filter the report on a dimension brand Edit Segmentation Select all data availa…" at bounding box center [780, 392] width 1559 height 784
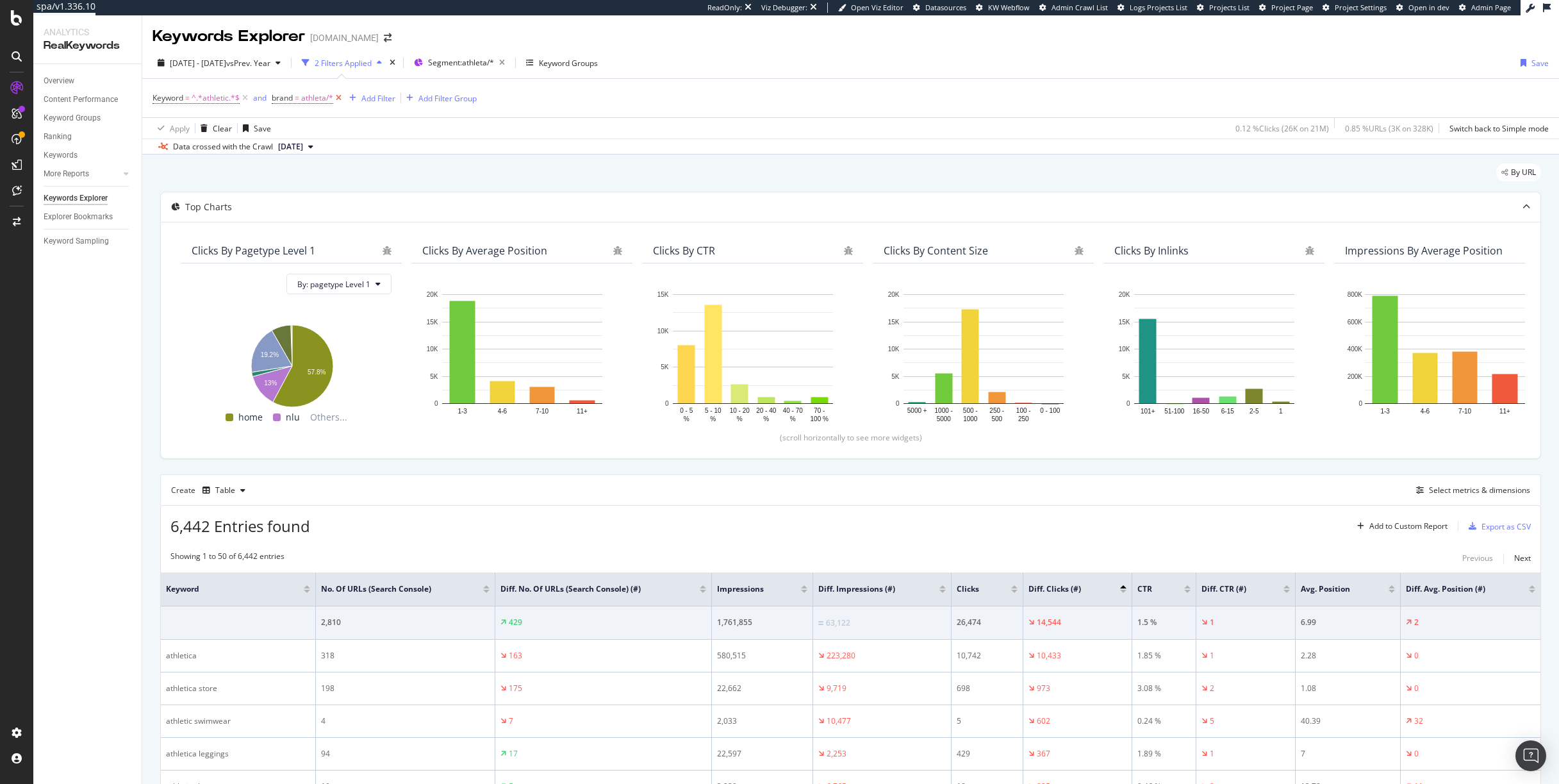
click at [340, 103] on icon at bounding box center [339, 98] width 11 height 13
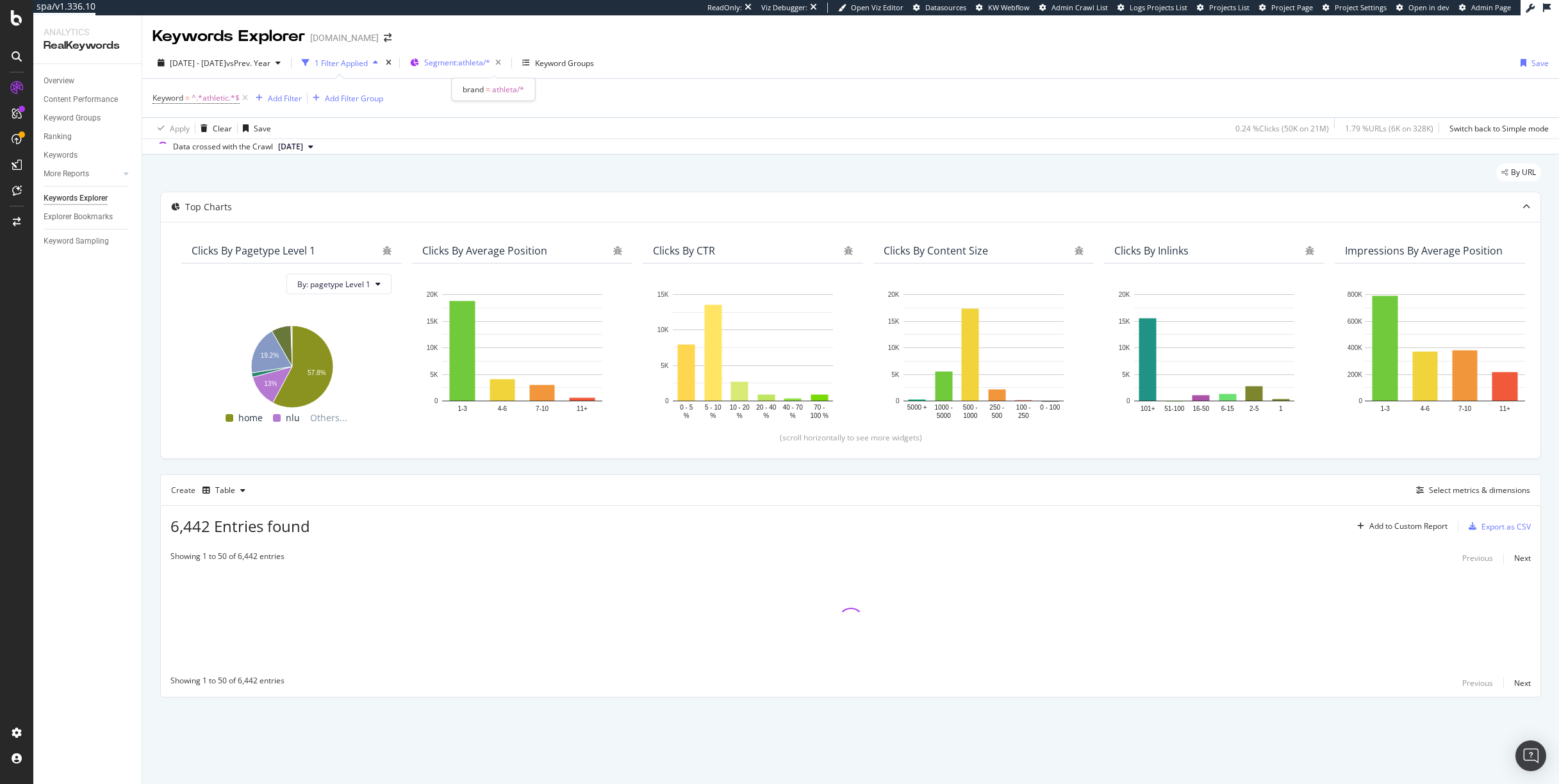
click at [471, 68] on div "Segment: athleta/*" at bounding box center [465, 63] width 82 height 18
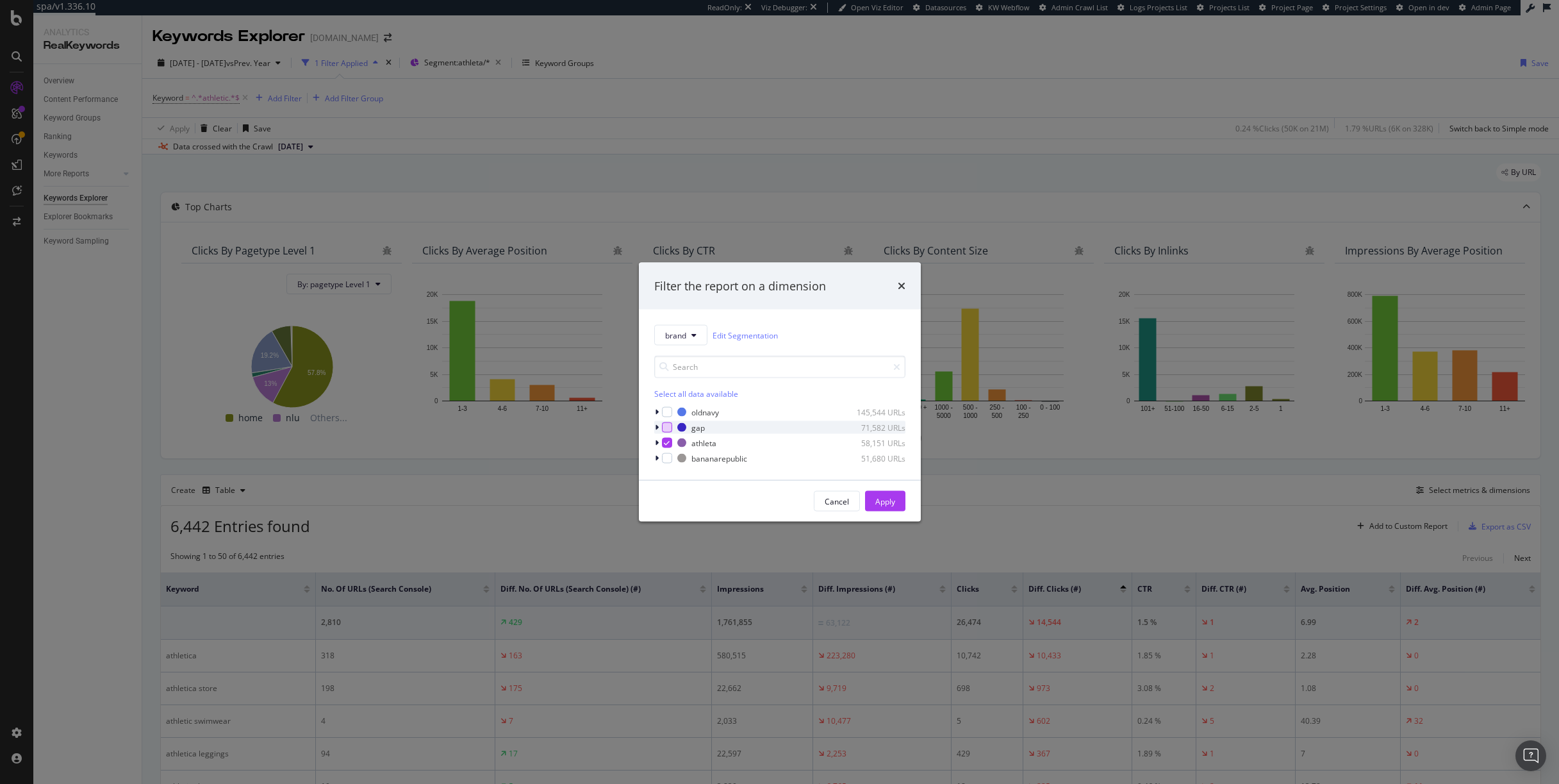
click at [664, 426] on div "modal" at bounding box center [667, 428] width 10 height 10
click at [667, 447] on div "modal" at bounding box center [667, 443] width 10 height 10
click at [876, 494] on div "Apply" at bounding box center [885, 501] width 20 height 20
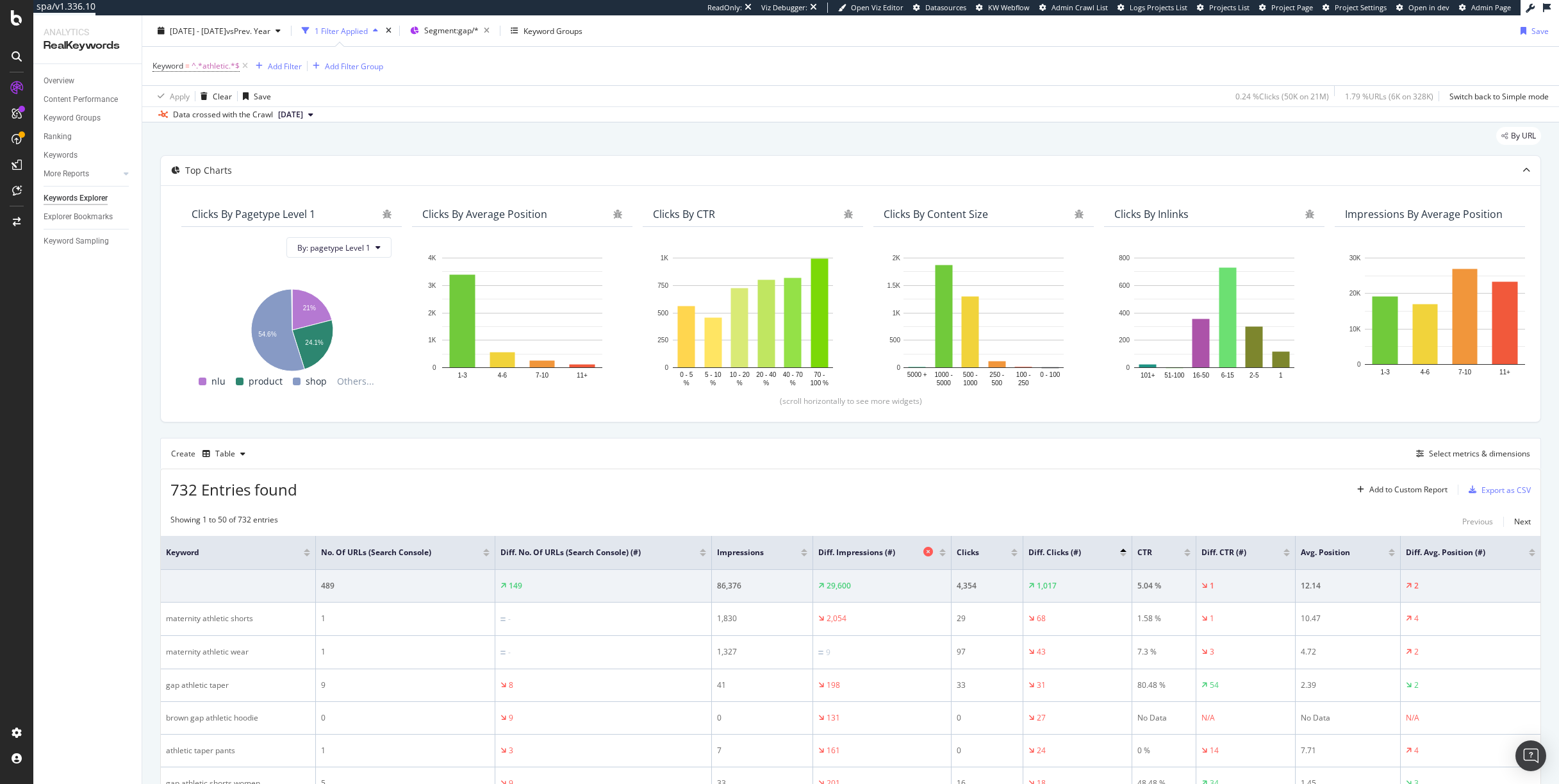
scroll to position [34, 0]
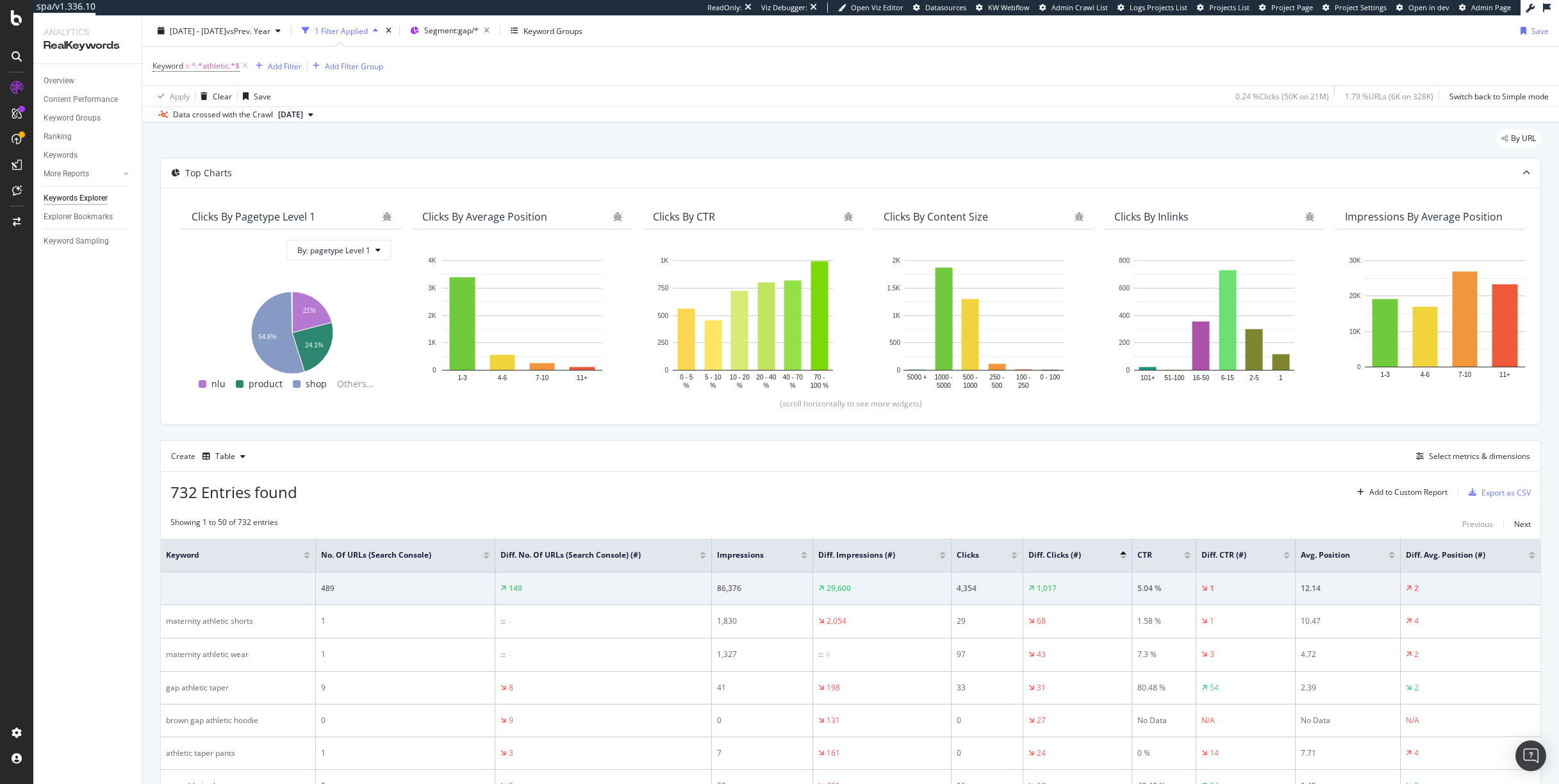
click at [1013, 557] on div at bounding box center [1015, 557] width 7 height 3
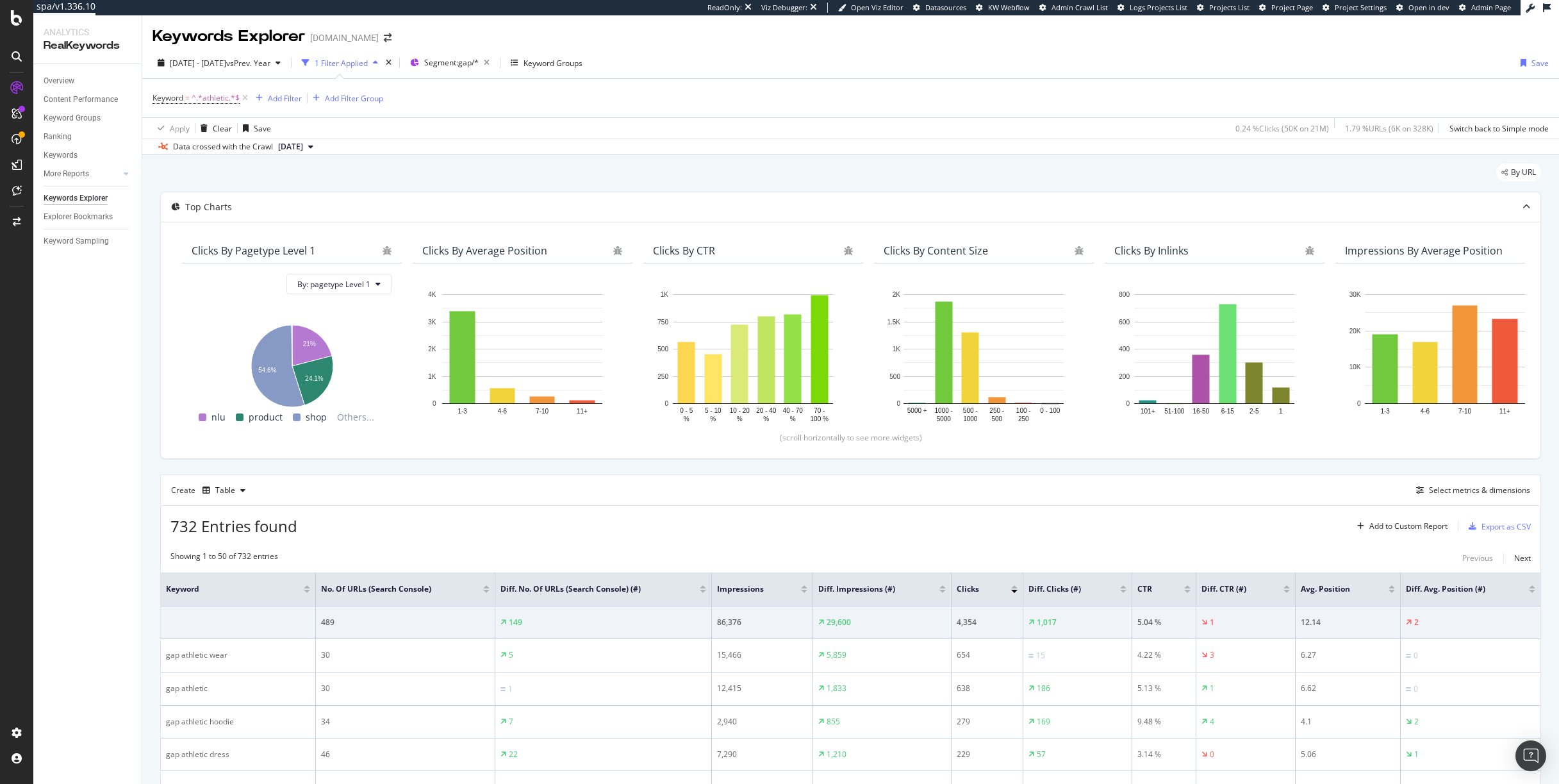
click at [1121, 587] on div at bounding box center [1123, 586] width 7 height 3
click at [1158, 531] on div "732 Entries found Add to Custom Report Export as CSV" at bounding box center [850, 521] width 1380 height 31
click at [1122, 591] on div at bounding box center [1123, 591] width 7 height 3
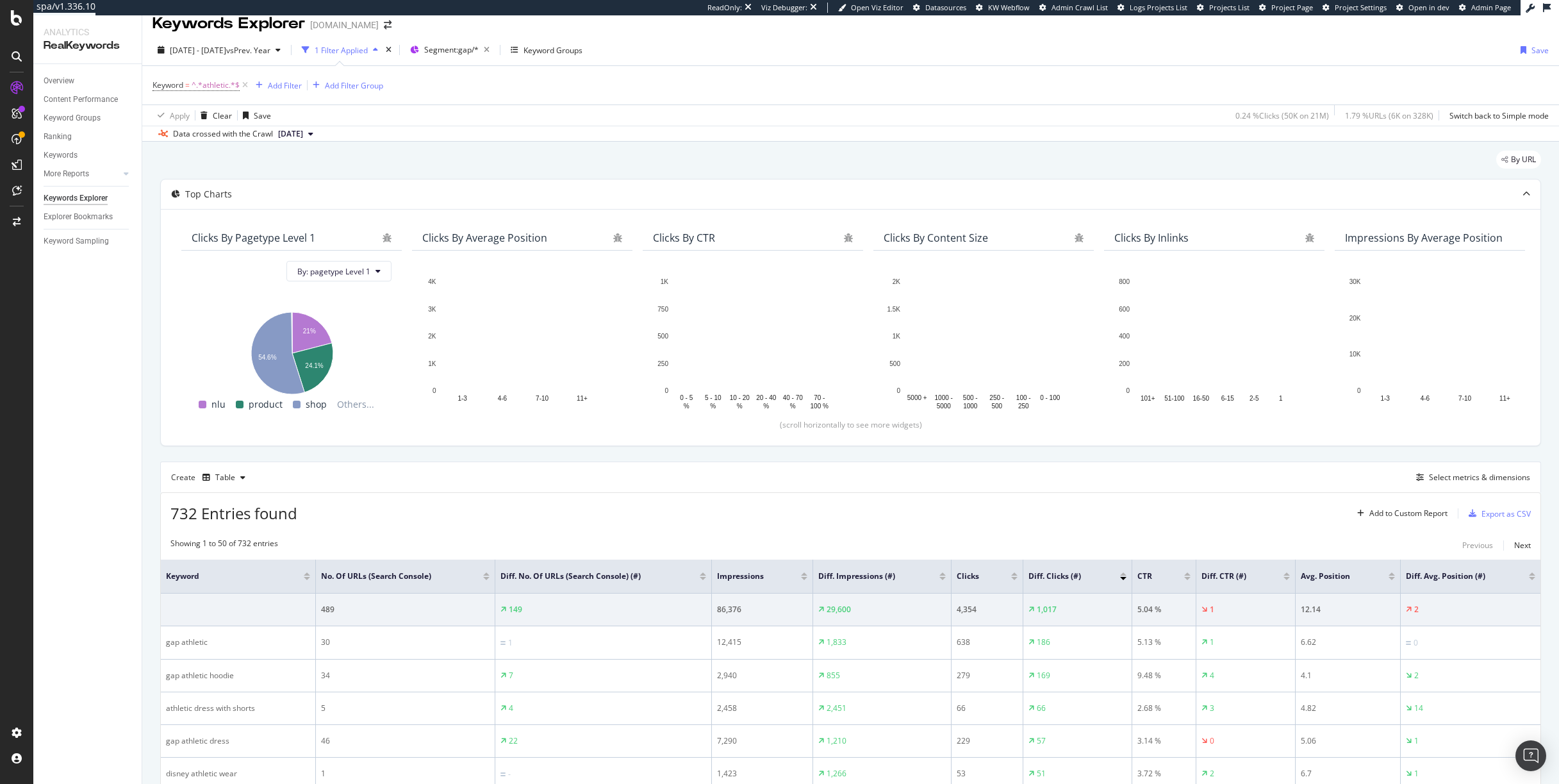
scroll to position [20, 0]
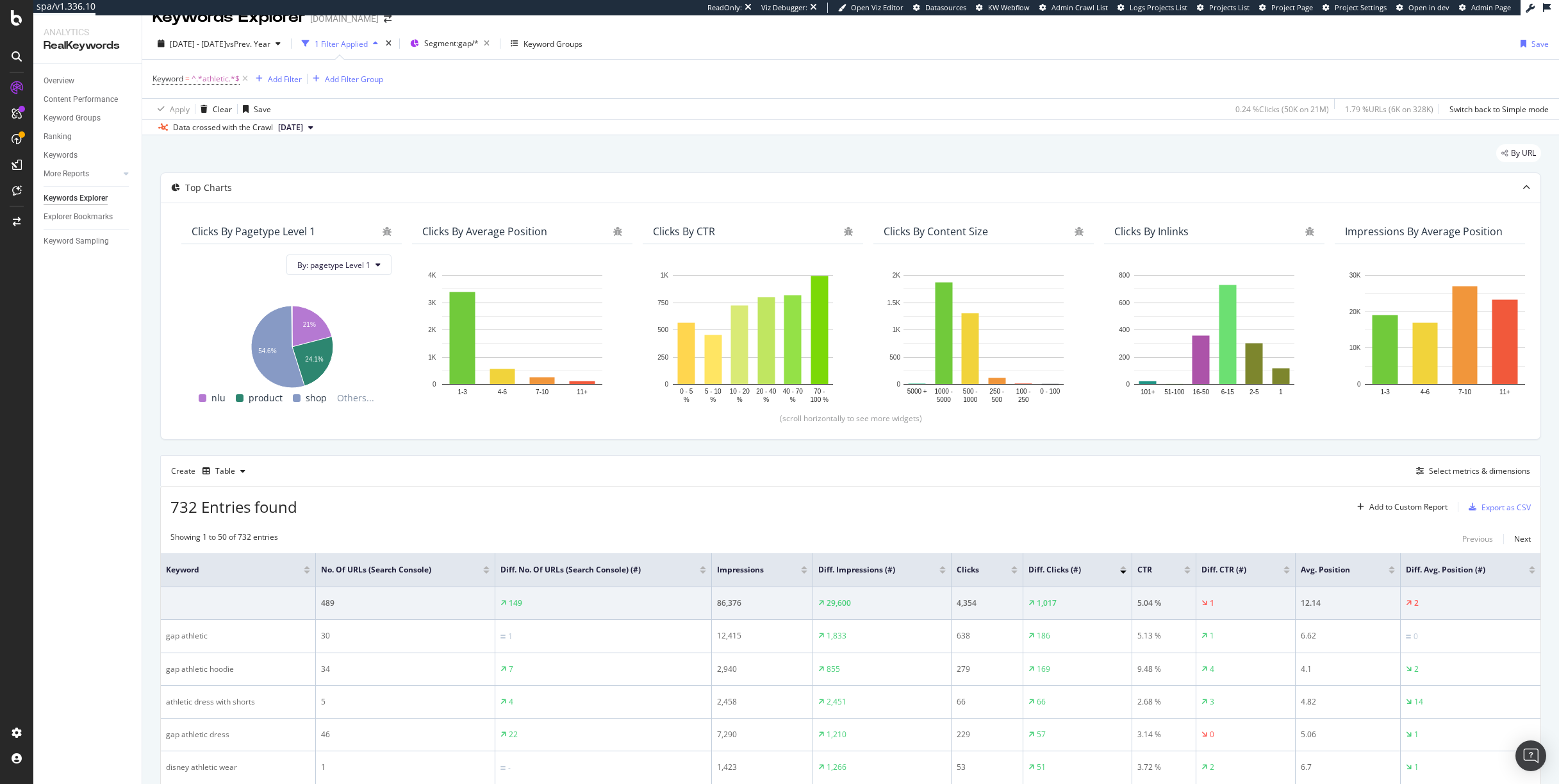
click at [1124, 571] on div at bounding box center [1123, 572] width 7 height 3
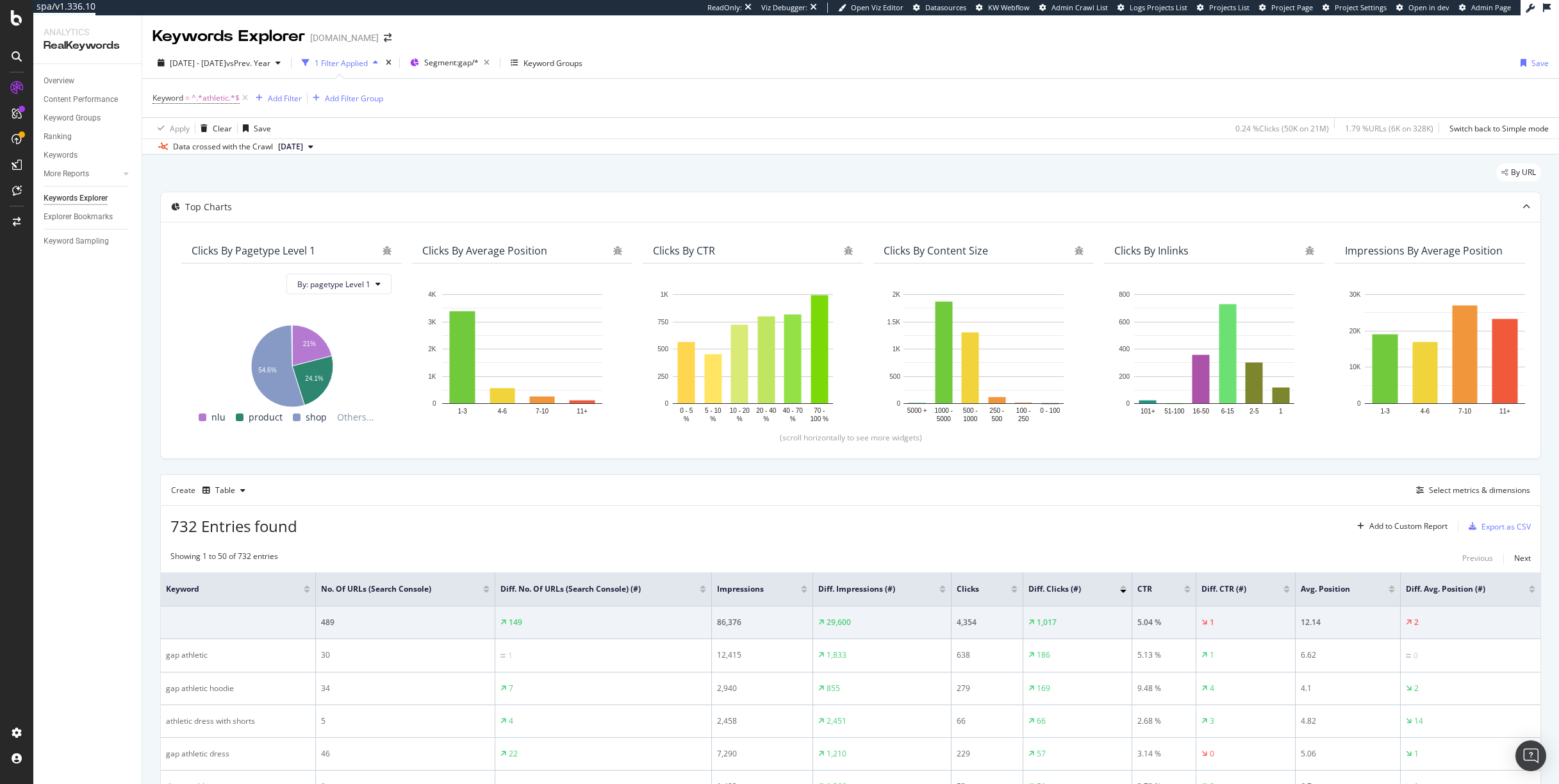
click at [1124, 585] on div at bounding box center [1123, 586] width 7 height 3
